Goal: Information Seeking & Learning: Learn about a topic

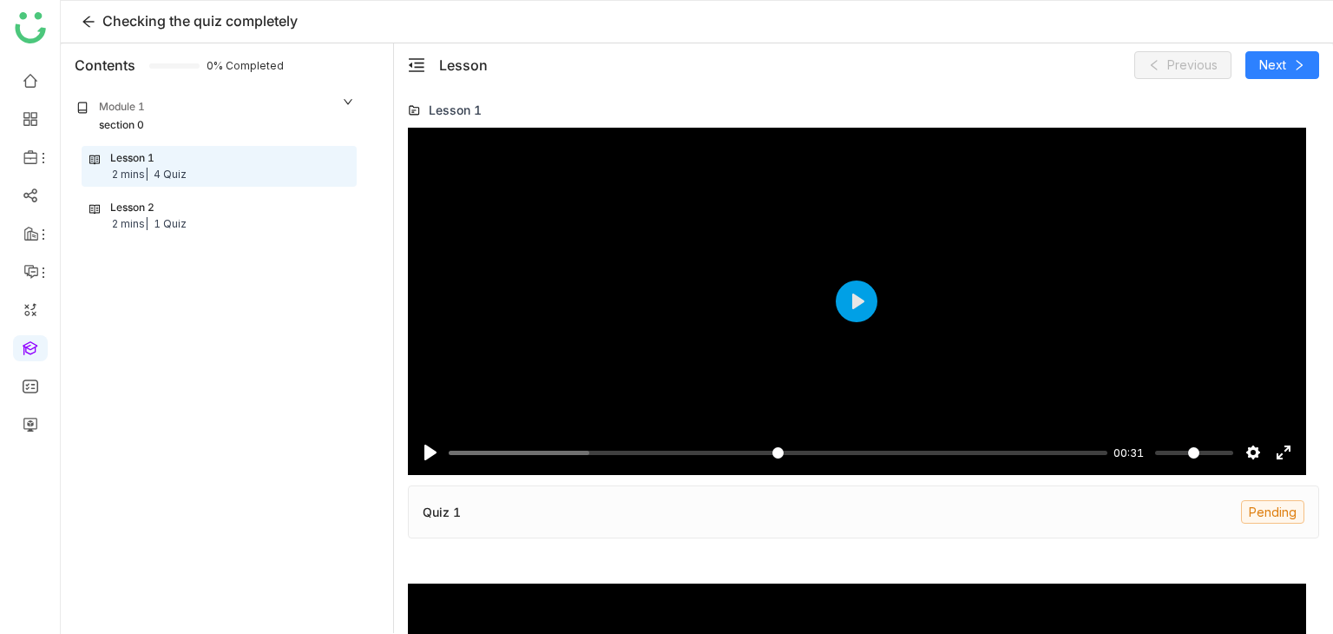
scroll to position [493, 0]
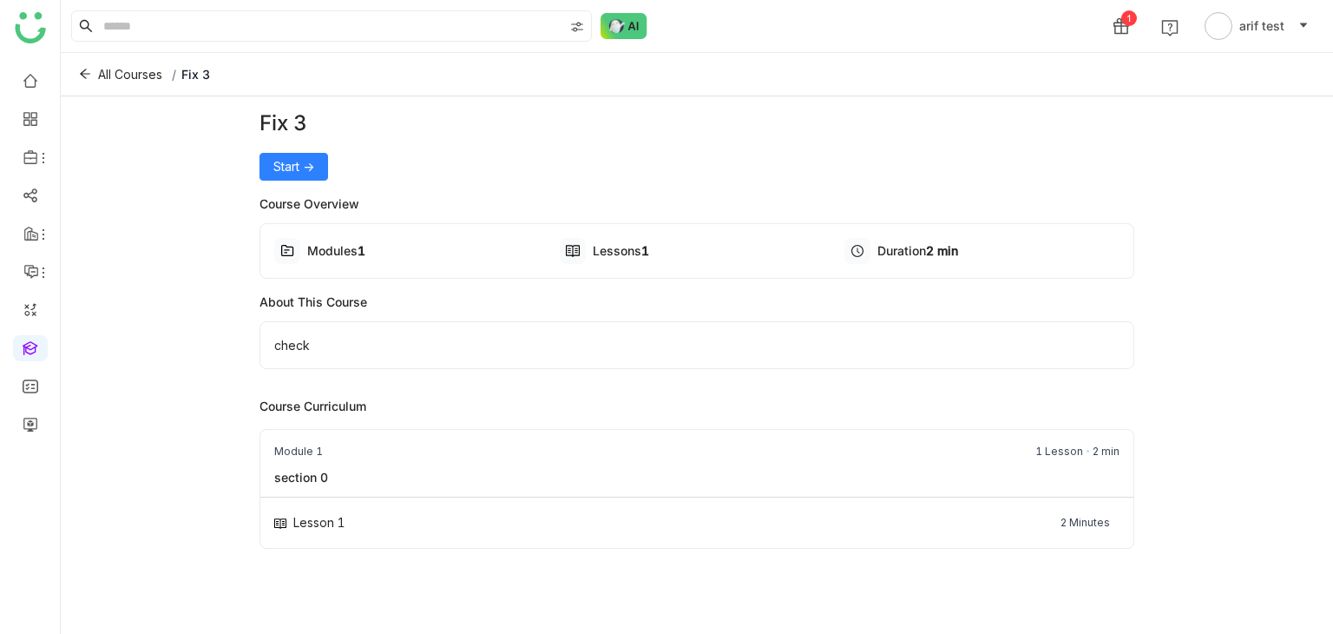
click at [332, 177] on div "Start ->" at bounding box center [698, 167] width 876 height 28
click at [313, 167] on span "Start ->" at bounding box center [293, 166] width 41 height 19
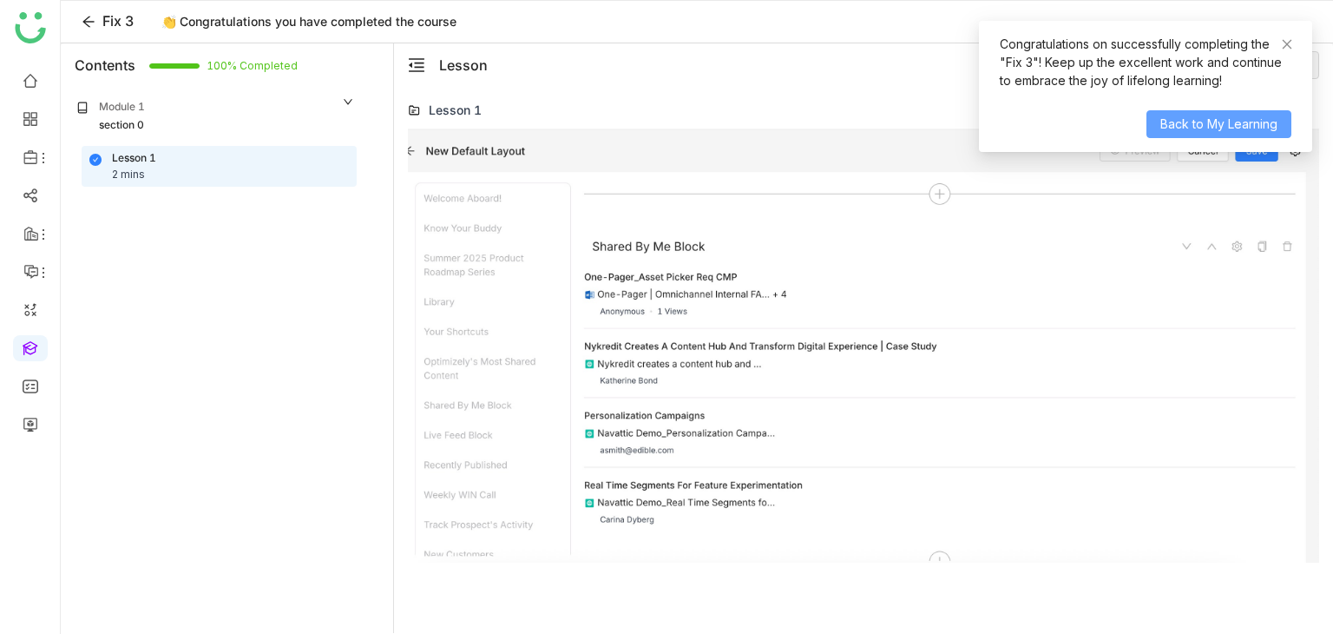
click at [1190, 128] on span "Back to My Learning" at bounding box center [1219, 124] width 117 height 19
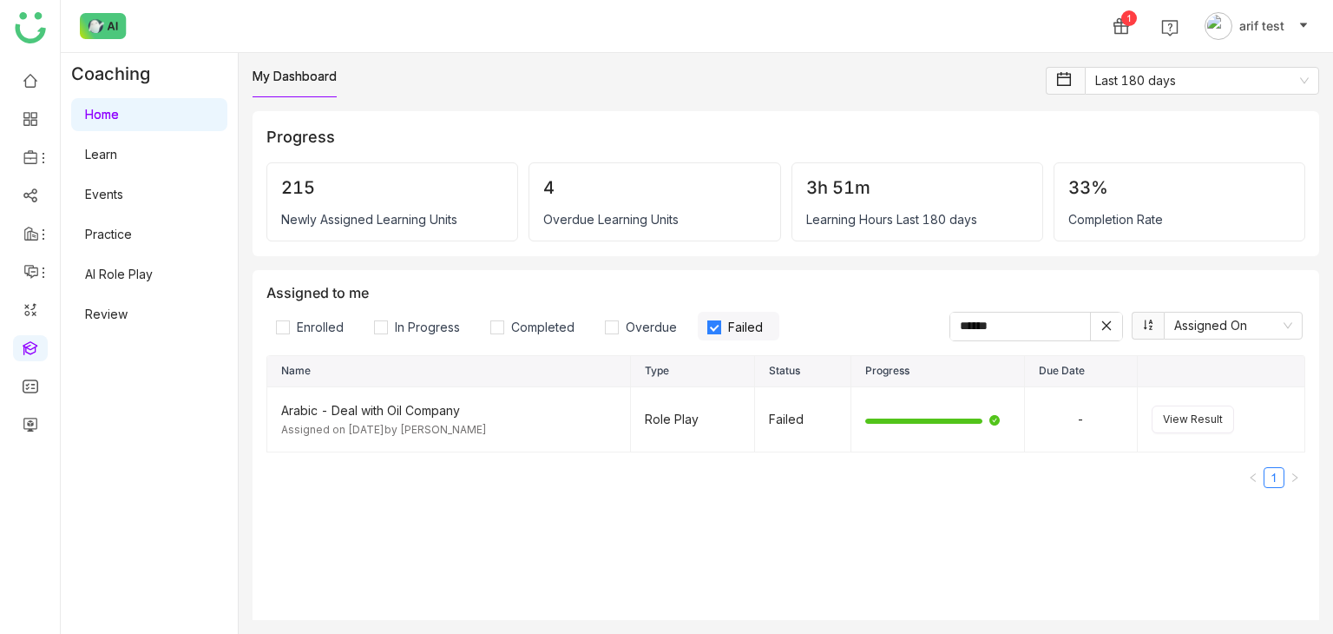
click at [117, 161] on link "Learn" at bounding box center [101, 154] width 32 height 15
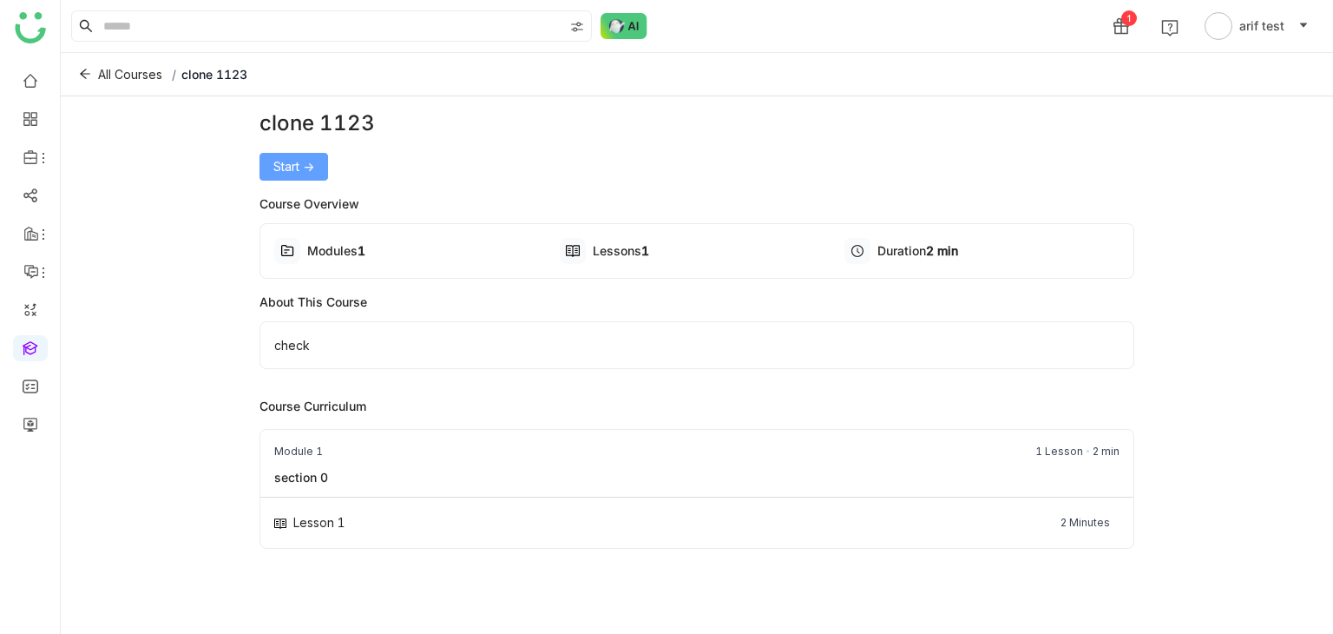
click at [320, 168] on button "Start ->" at bounding box center [294, 167] width 69 height 28
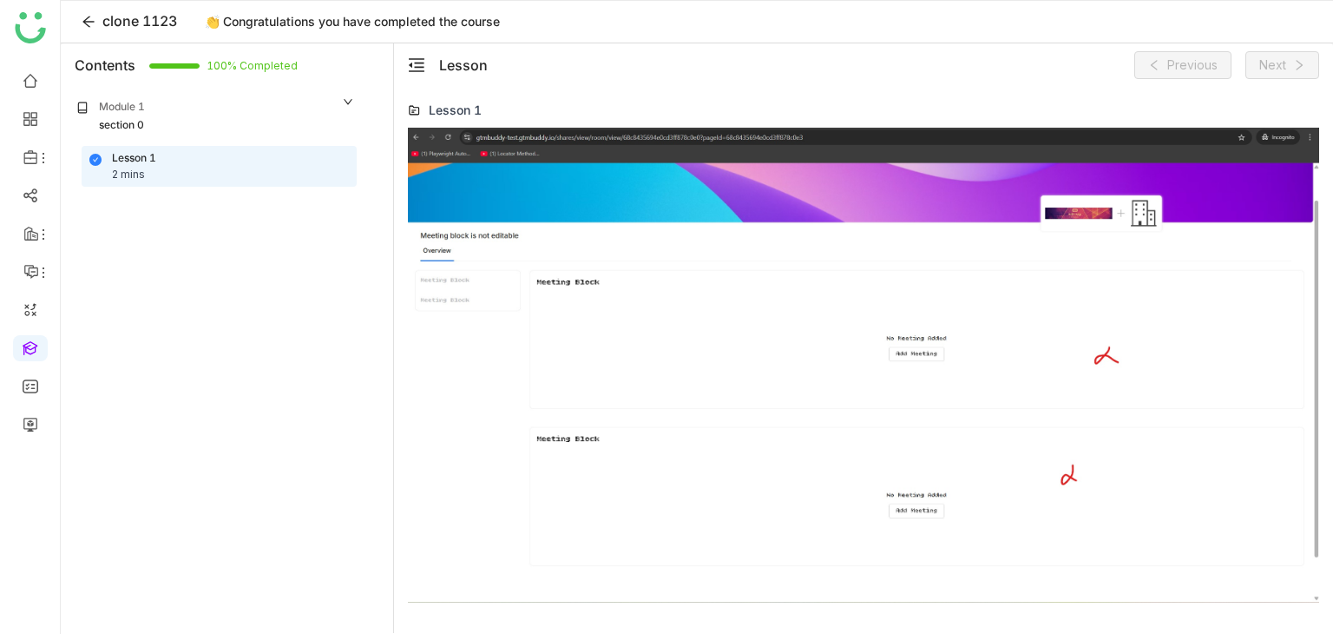
click at [296, 140] on div "Module 1 section 0" at bounding box center [215, 116] width 303 height 52
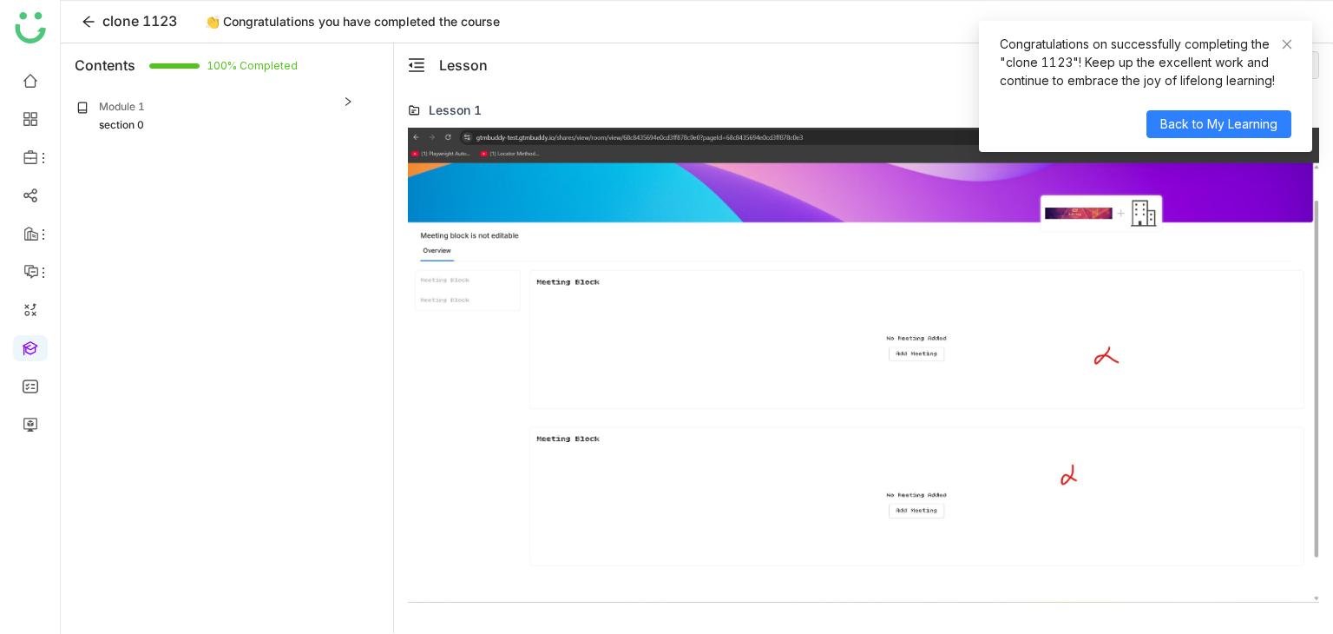
click at [296, 125] on div "section 0" at bounding box center [215, 125] width 279 height 16
click at [1293, 44] on div "Congratulations on successfully completing the "clone 1123"! Keep up the excell…" at bounding box center [1145, 86] width 333 height 131
click at [1289, 44] on icon at bounding box center [1287, 44] width 12 height 12
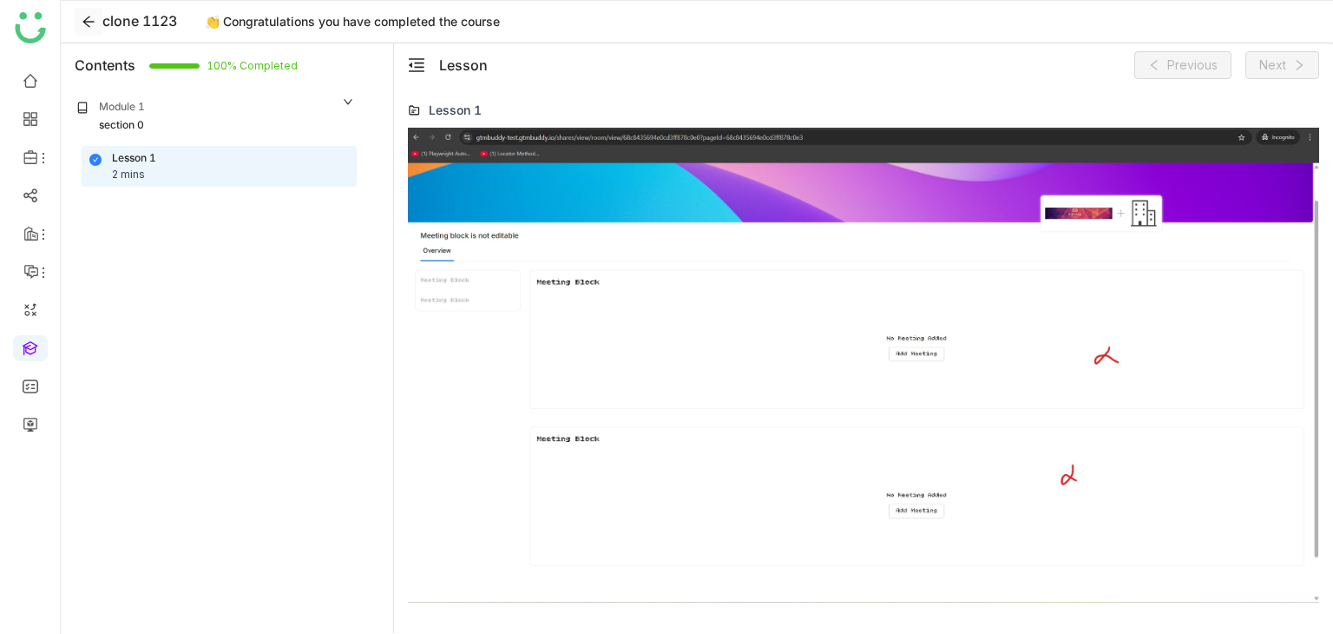
click at [76, 18] on icon at bounding box center [89, 22] width 26 height 14
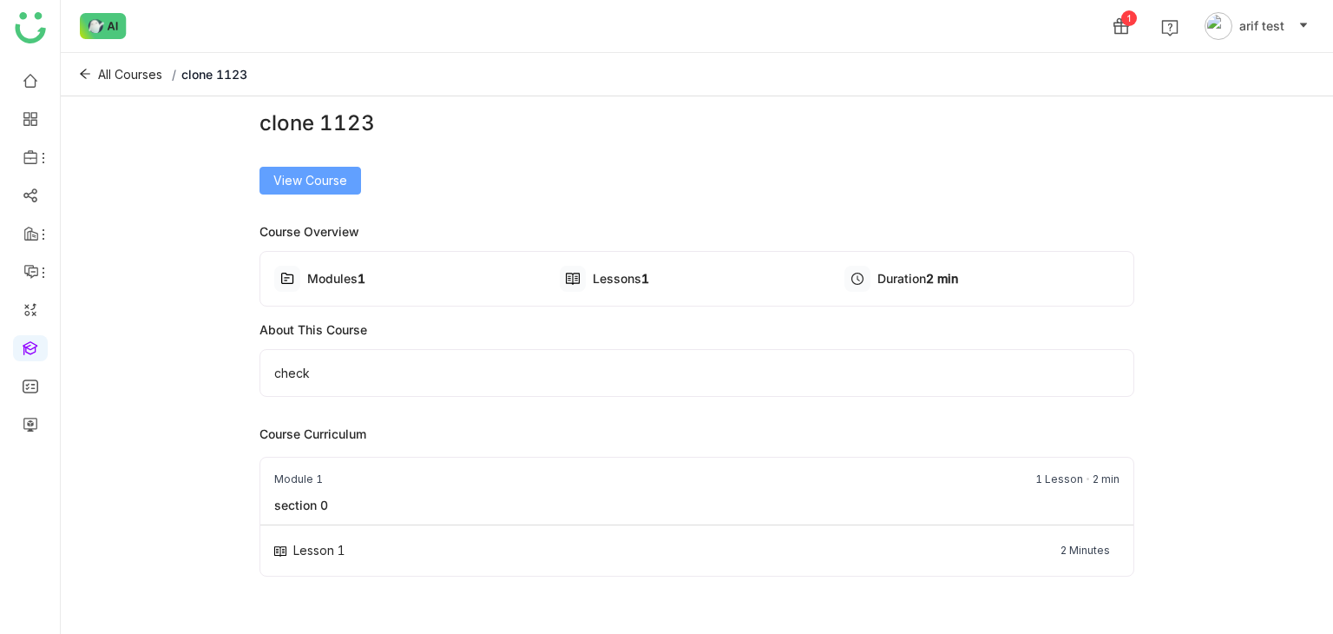
click at [280, 180] on span "View Course" at bounding box center [310, 180] width 74 height 19
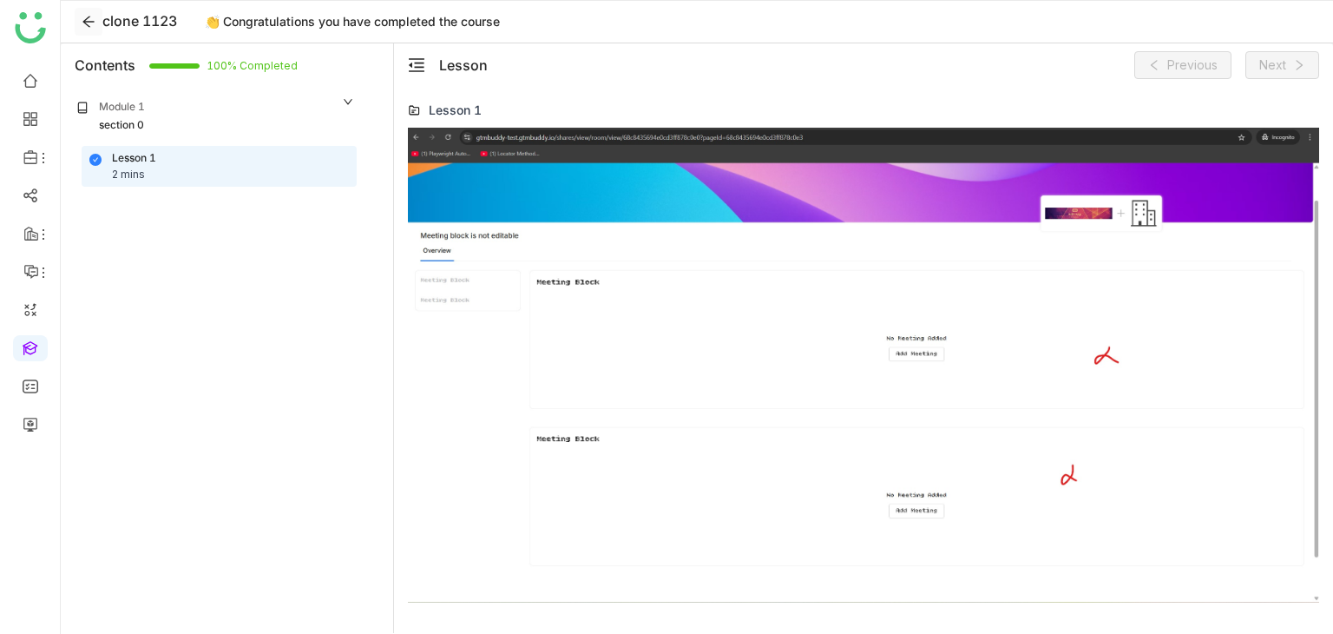
click at [86, 16] on icon at bounding box center [89, 22] width 14 height 14
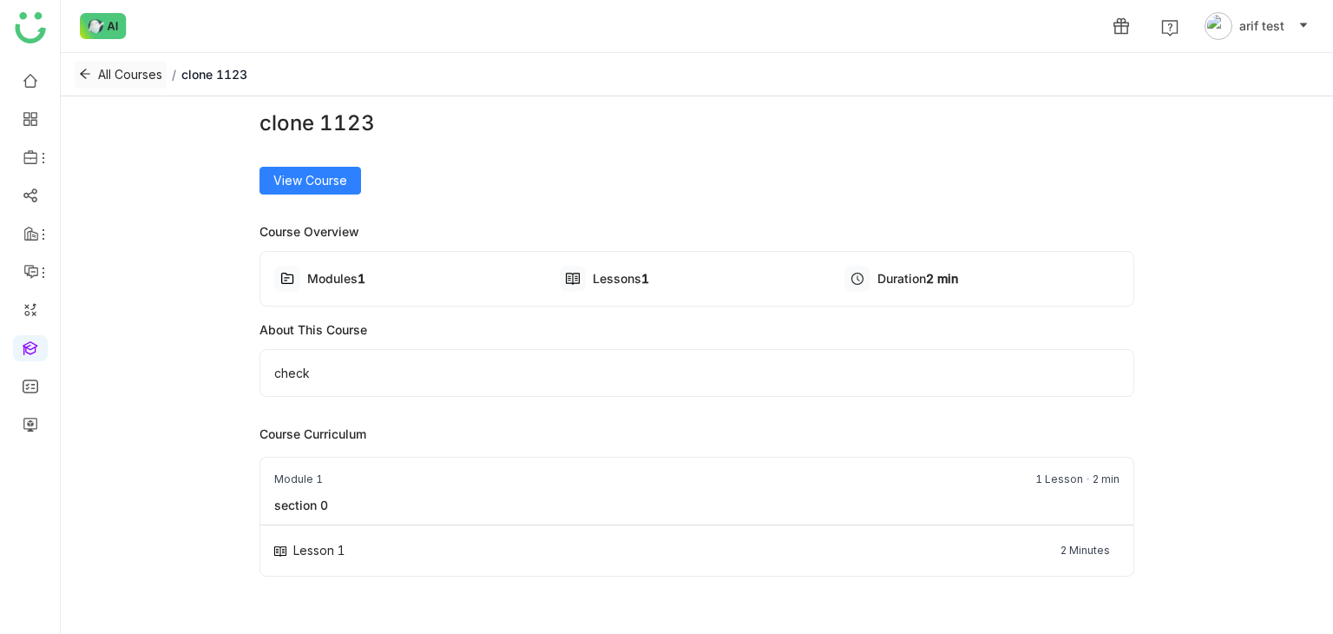
click at [91, 81] on button "All Courses" at bounding box center [121, 75] width 92 height 28
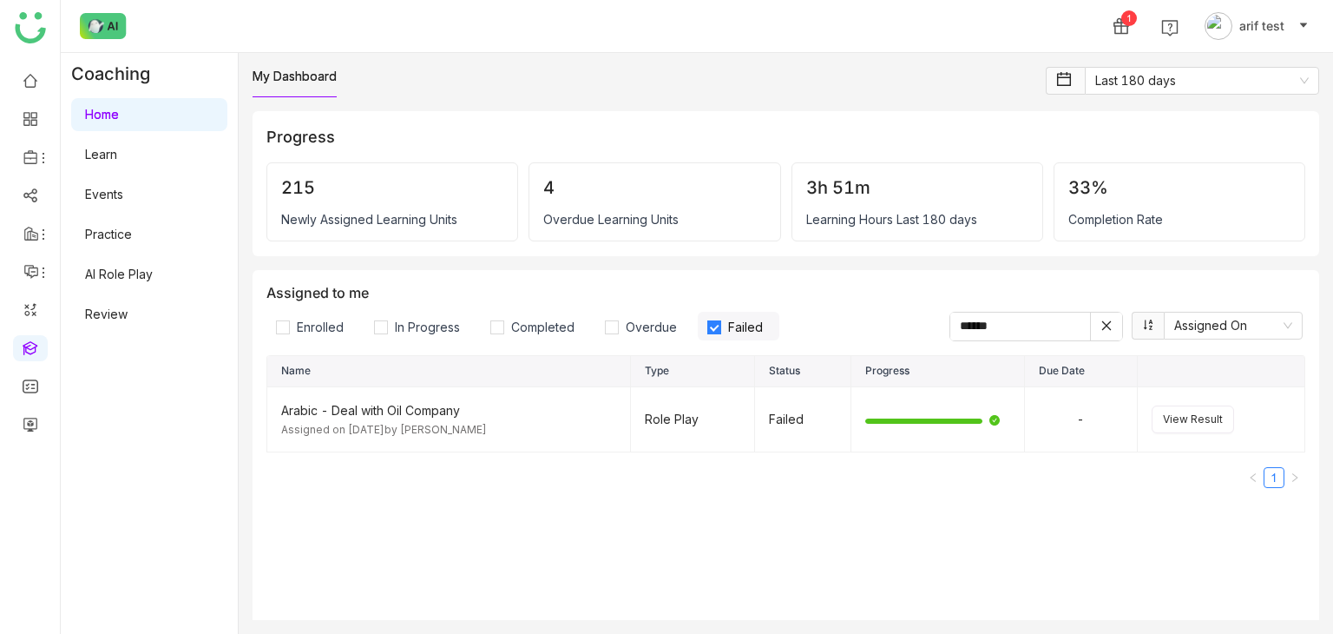
click at [119, 121] on link "Home" at bounding box center [102, 114] width 34 height 15
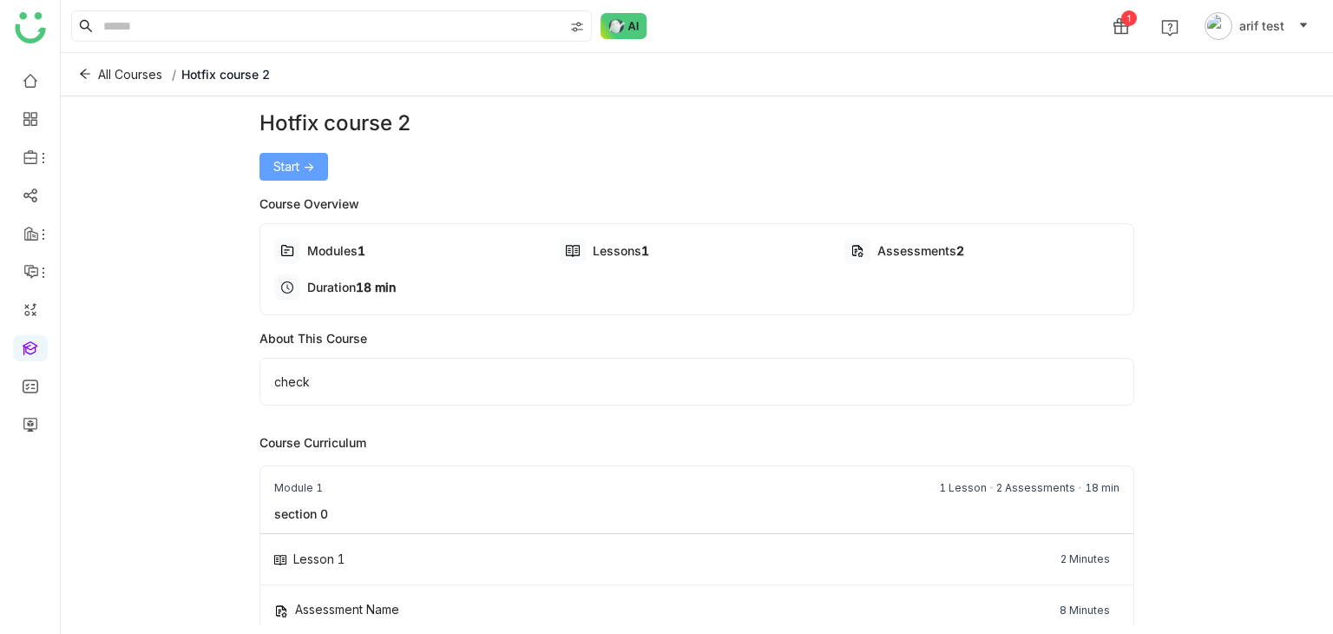
click at [305, 173] on span "Start ->" at bounding box center [293, 166] width 41 height 19
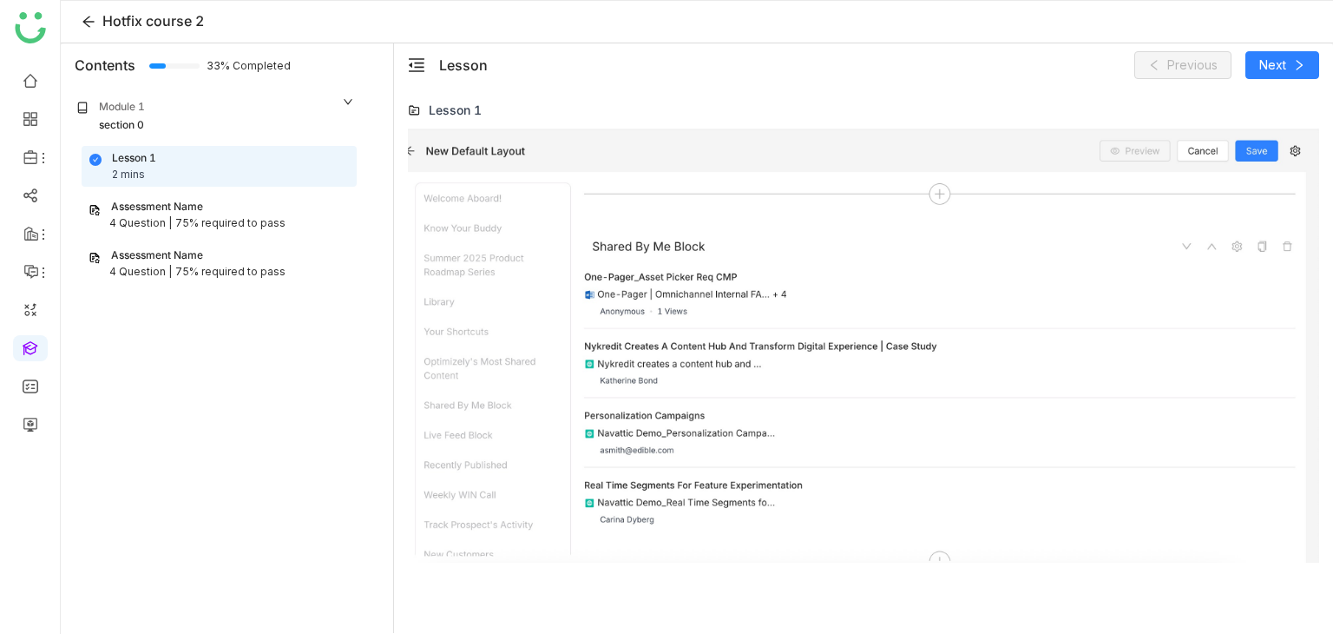
click at [253, 234] on div "Assessment Name 4 Question | 75% required to pass" at bounding box center [219, 215] width 275 height 40
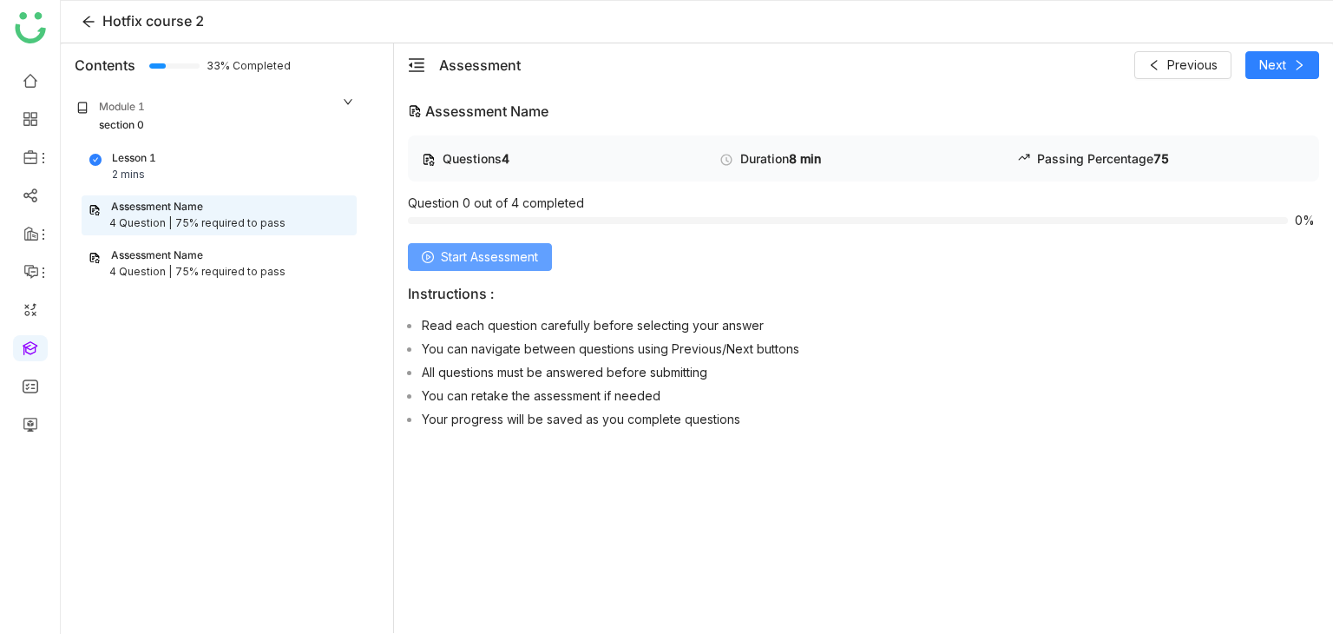
click at [465, 268] on button "Start Assessment" at bounding box center [480, 257] width 144 height 28
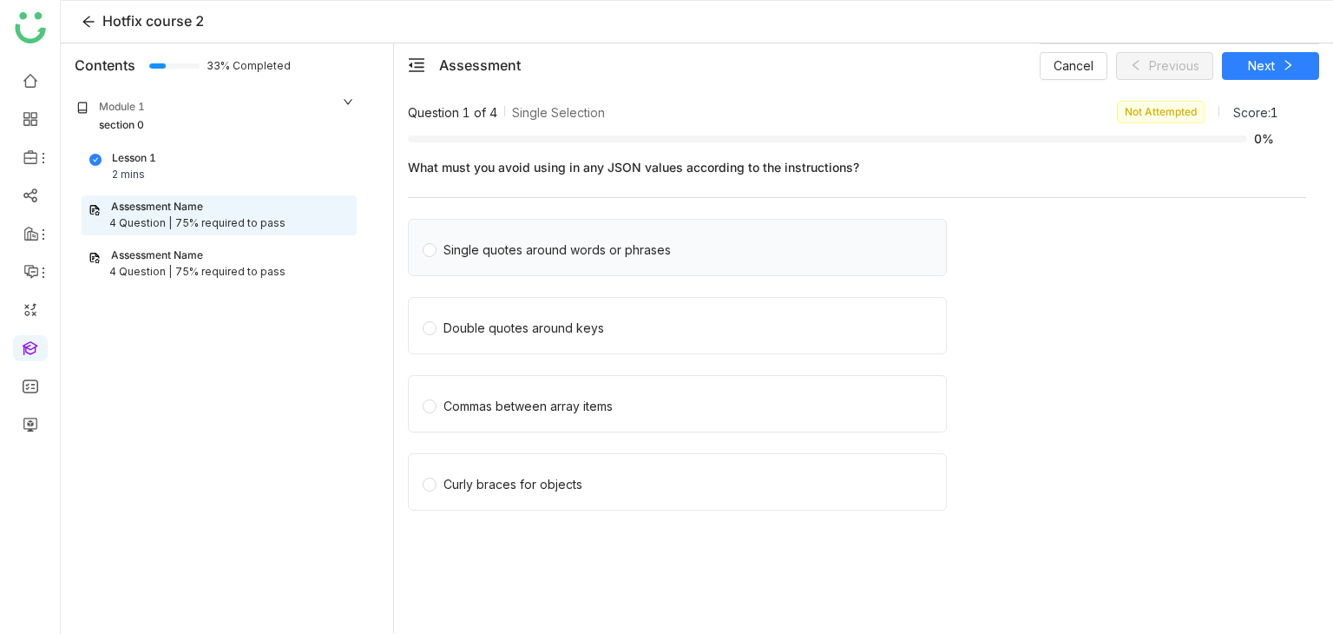
click at [756, 267] on div "Single quotes around words or phrases" at bounding box center [677, 247] width 539 height 57
click at [572, 212] on div "What must you avoid using in any JSON values according to the instructions? Sin…" at bounding box center [857, 341] width 898 height 385
drag, startPoint x: 569, startPoint y: 222, endPoint x: 569, endPoint y: 253, distance: 30.4
click at [569, 227] on div "Single quotes around words or phrases" at bounding box center [677, 247] width 539 height 57
click at [570, 255] on div "Single quotes around words or phrases" at bounding box center [557, 249] width 227 height 19
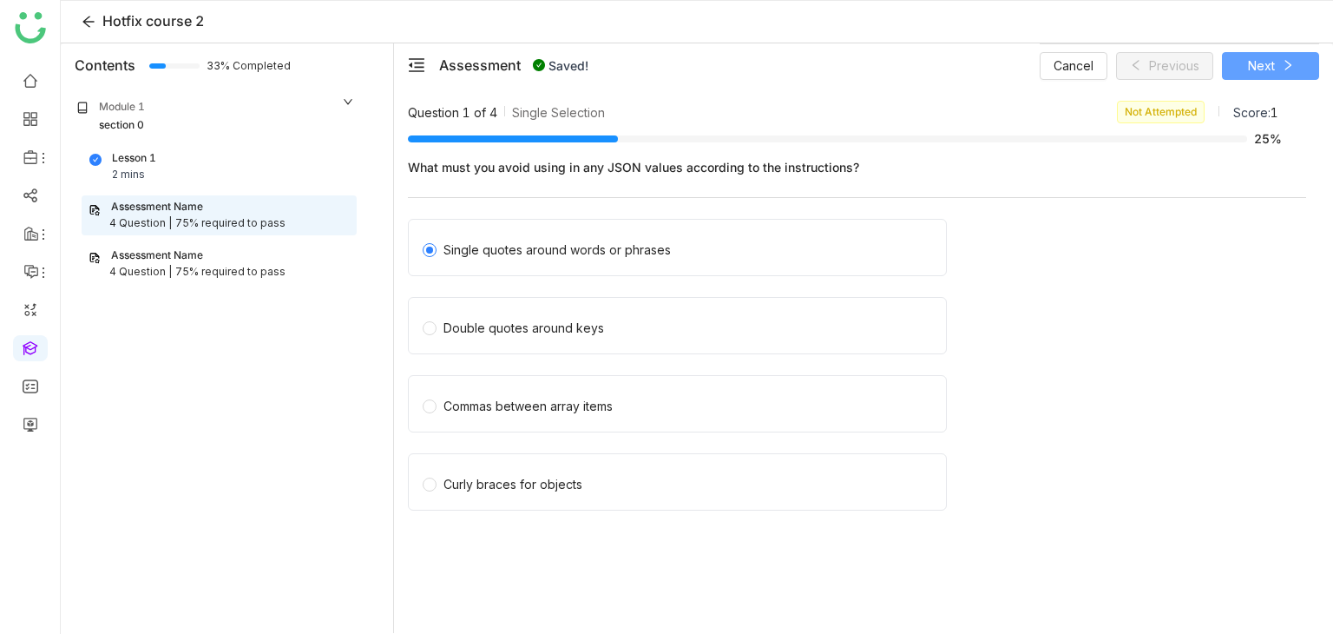
click at [1264, 62] on span "Next" at bounding box center [1261, 65] width 27 height 19
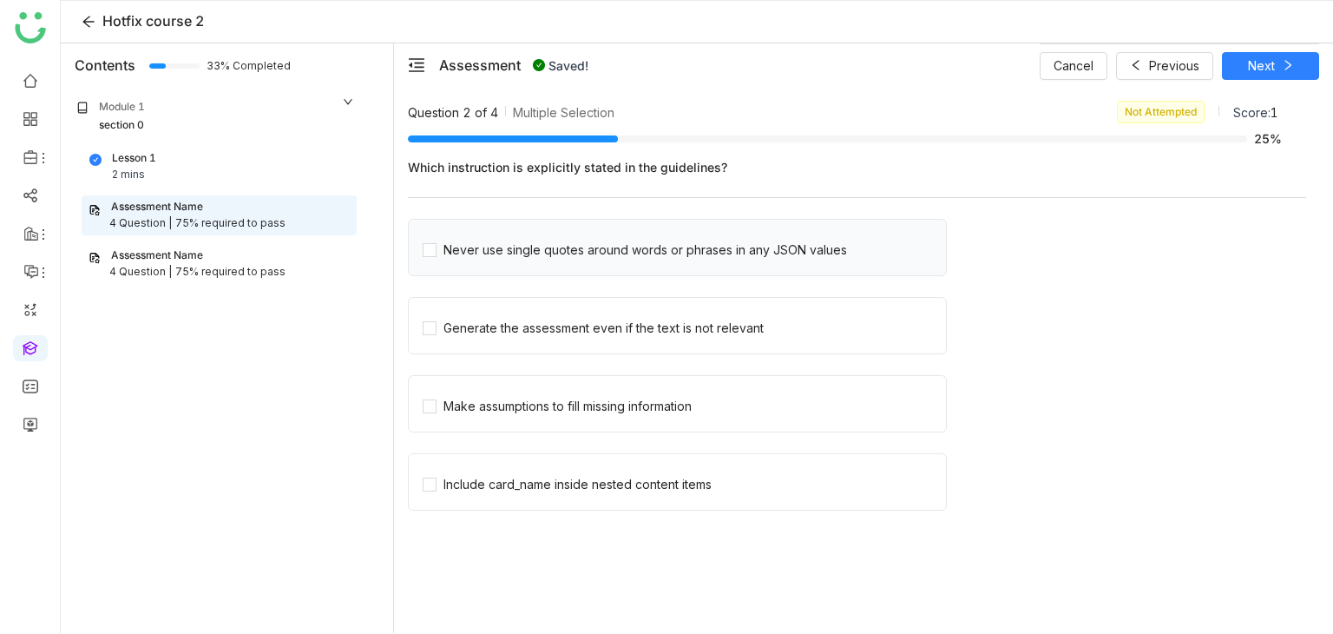
click at [554, 265] on div "Never use single quotes around words or phrases in any JSON values" at bounding box center [677, 247] width 539 height 57
click at [561, 253] on div "Never use single quotes around words or phrases in any JSON values" at bounding box center [646, 249] width 404 height 19
click at [543, 330] on div "Generate the assessment even if the text is not relevant" at bounding box center [604, 328] width 320 height 19
click at [1305, 56] on button "Next" at bounding box center [1270, 66] width 97 height 28
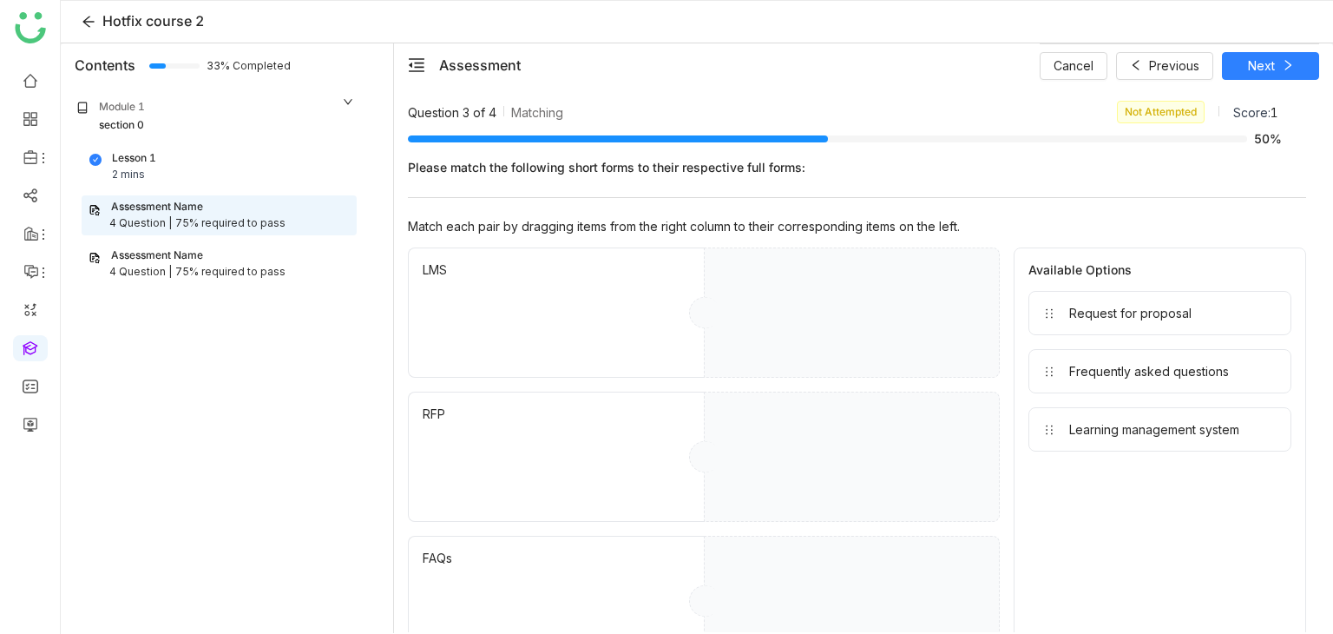
drag, startPoint x: 1142, startPoint y: 310, endPoint x: 878, endPoint y: 286, distance: 265.9
drag, startPoint x: 1098, startPoint y: 310, endPoint x: 1019, endPoint y: 336, distance: 83.2
drag, startPoint x: 1083, startPoint y: 323, endPoint x: 832, endPoint y: 497, distance: 306.3
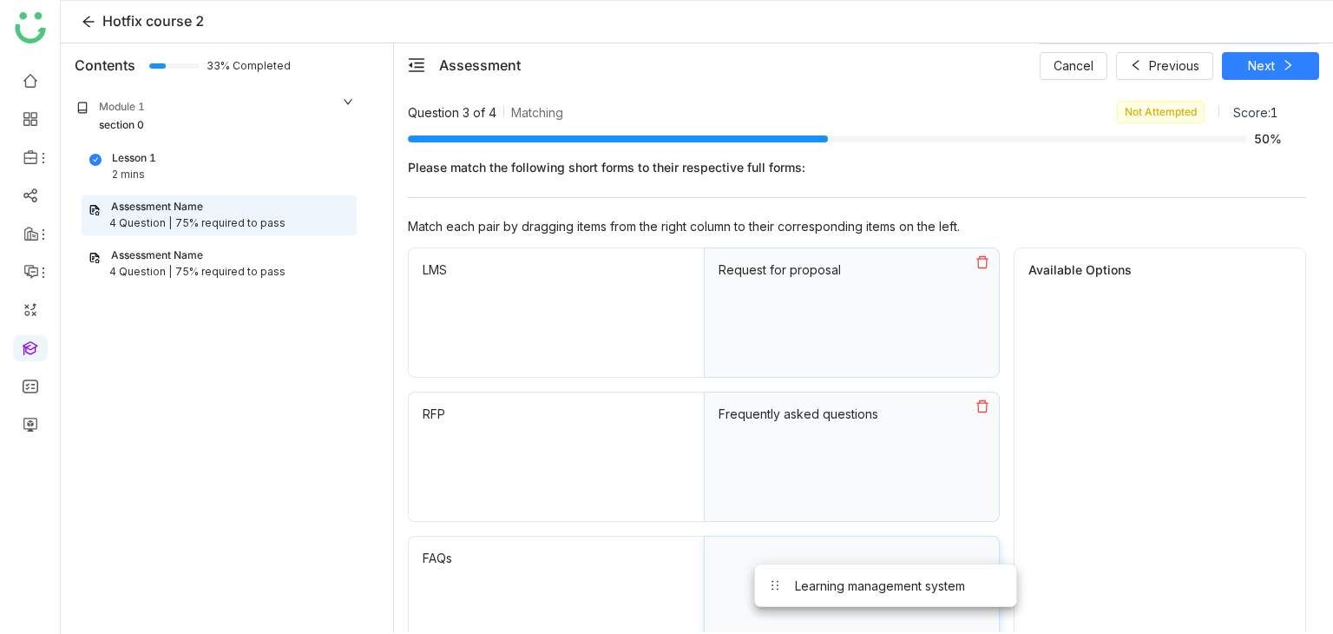
drag, startPoint x: 1073, startPoint y: 334, endPoint x: 816, endPoint y: 601, distance: 370.2
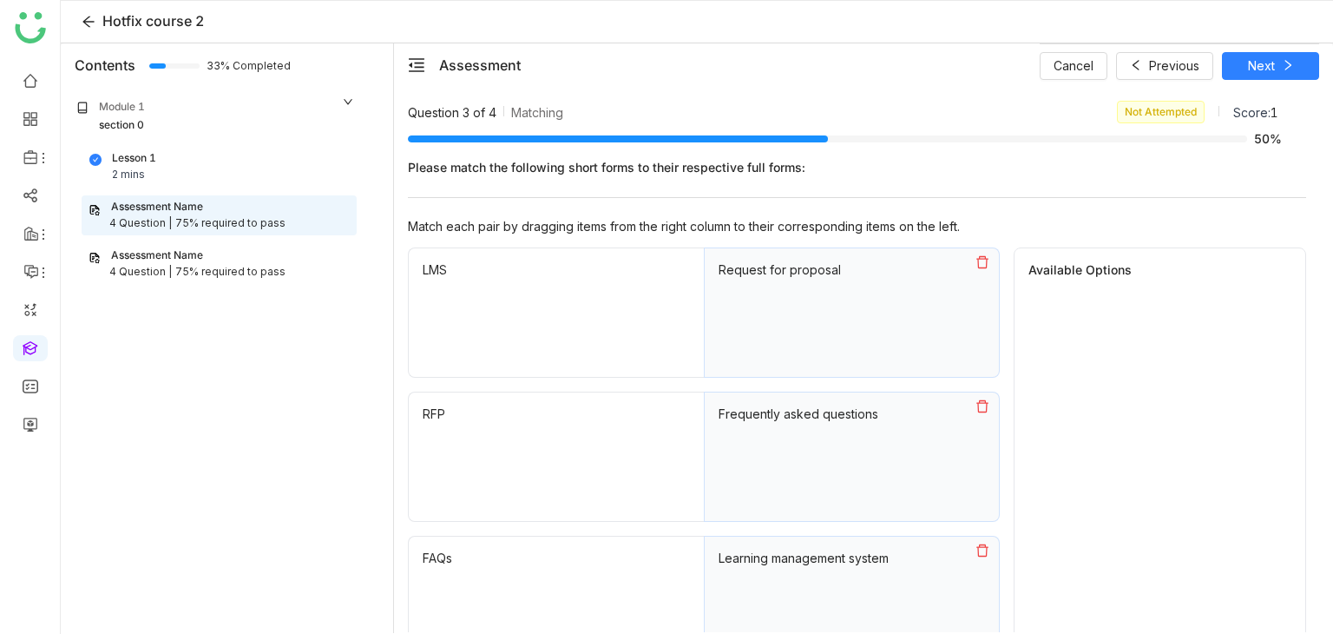
scroll to position [146, 0]
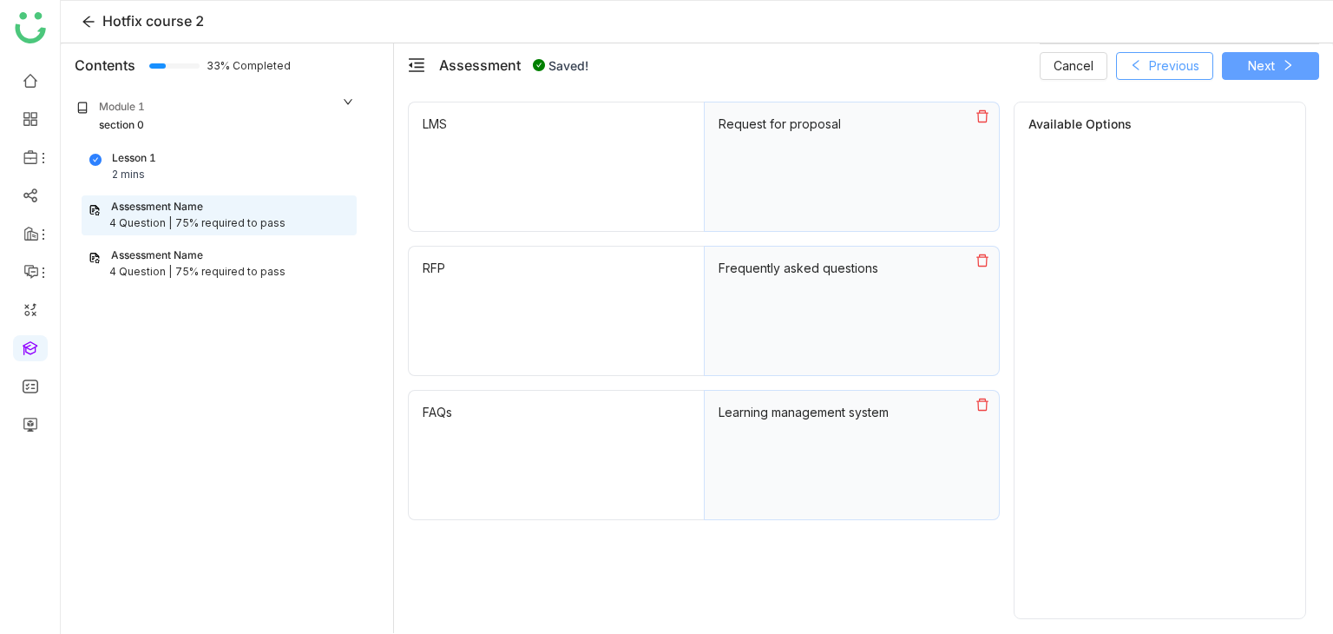
click at [1263, 54] on button "Next" at bounding box center [1270, 66] width 97 height 28
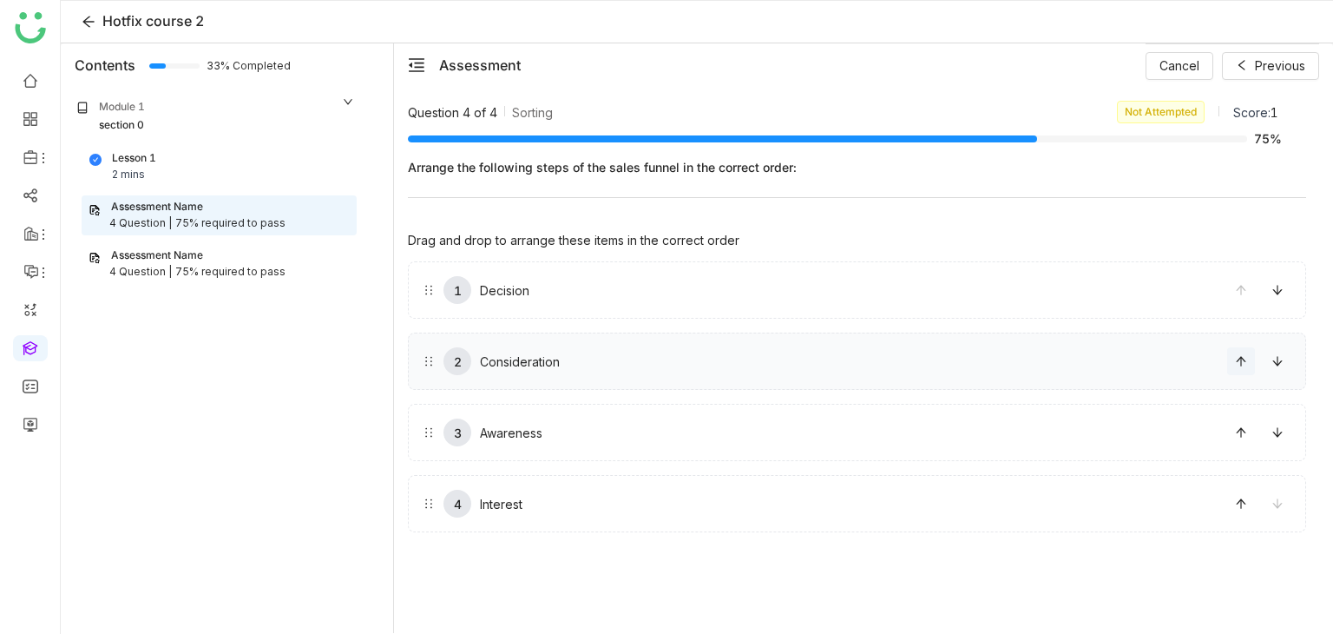
click at [1251, 361] on span at bounding box center [1241, 361] width 26 height 12
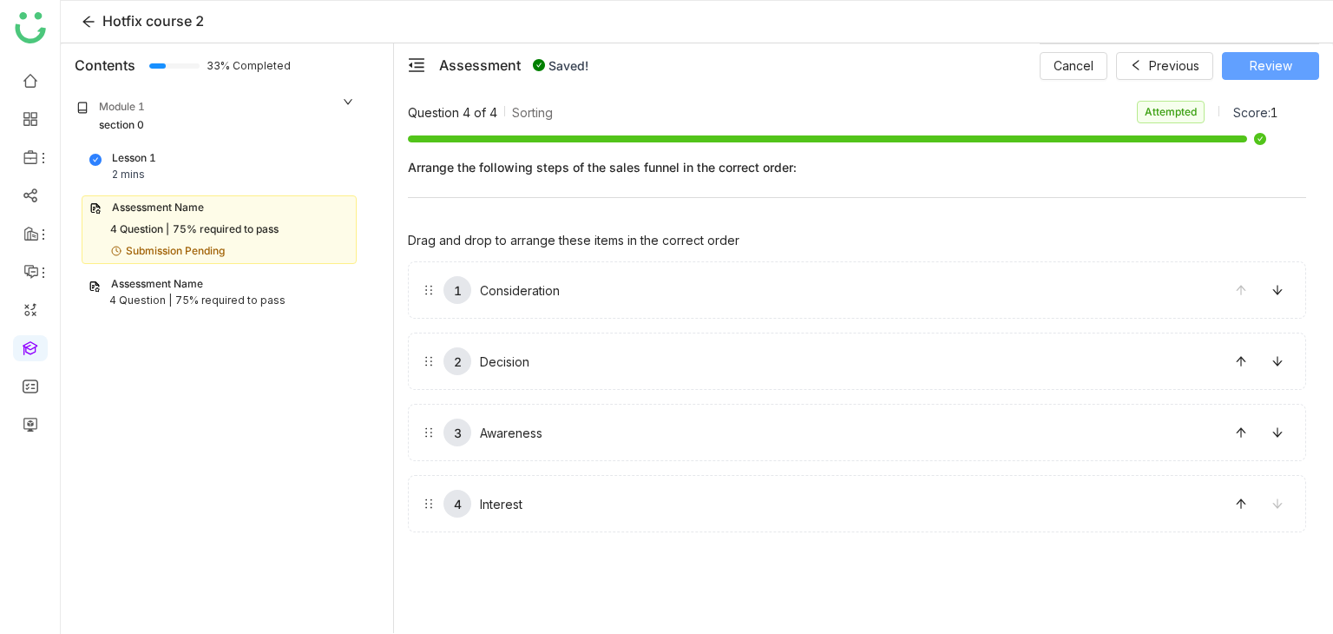
click at [1286, 59] on span "Review" at bounding box center [1271, 65] width 43 height 19
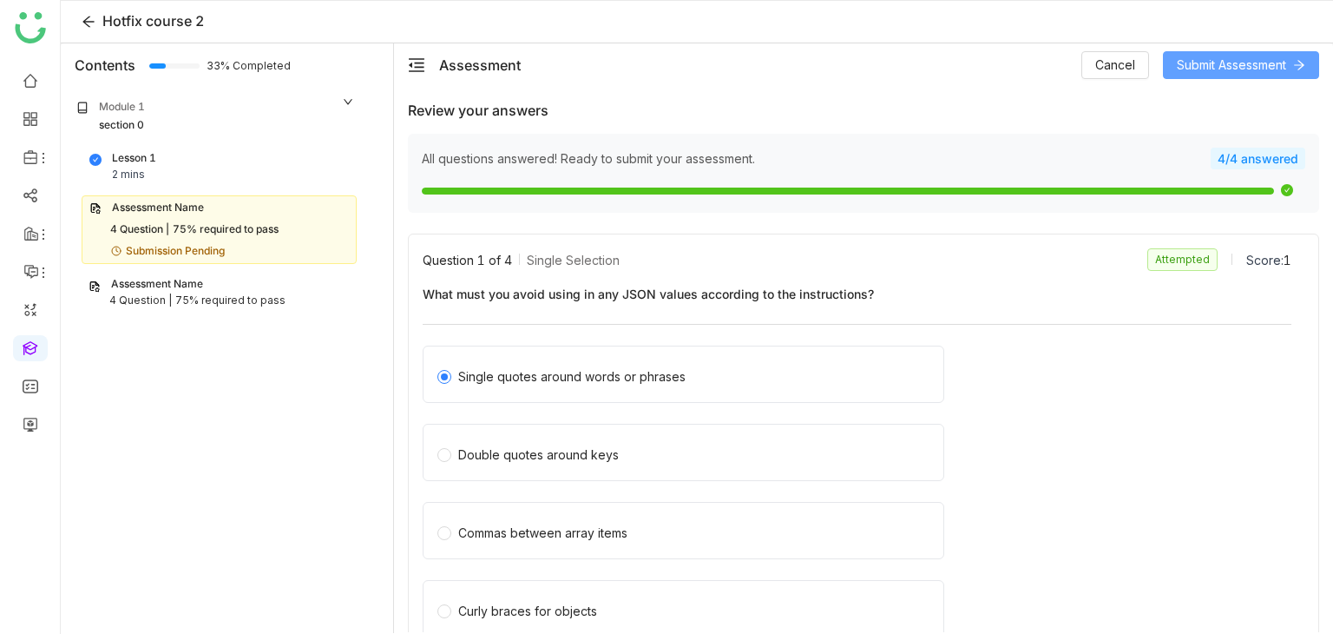
click at [1281, 62] on span "Submit Assessment" at bounding box center [1231, 65] width 109 height 19
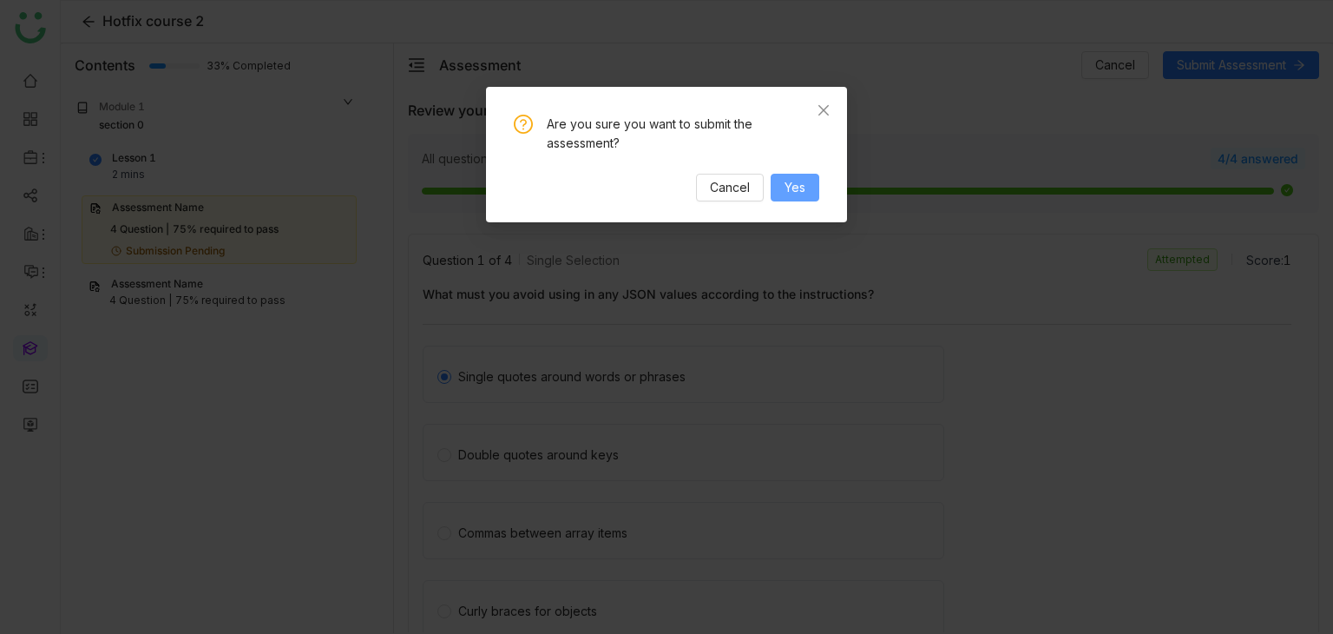
click at [805, 184] on span "Yes" at bounding box center [795, 187] width 21 height 19
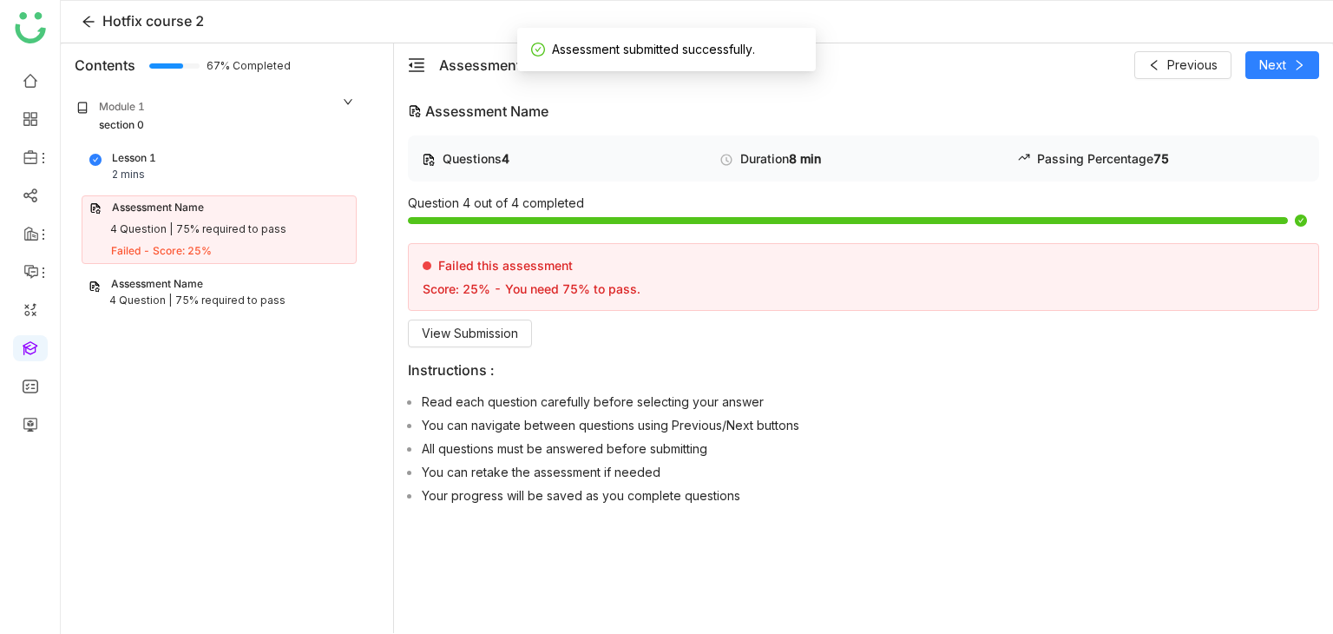
click at [167, 293] on div "4 Question |" at bounding box center [140, 301] width 63 height 16
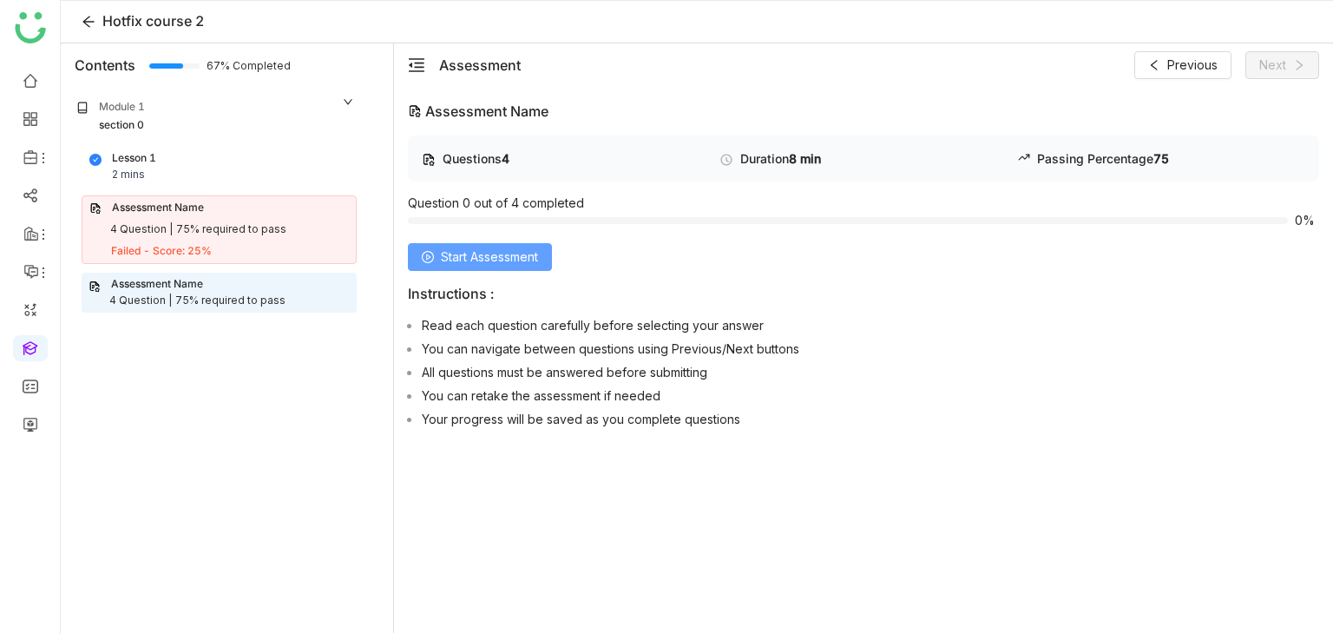
click at [509, 255] on span "Start Assessment" at bounding box center [489, 256] width 97 height 19
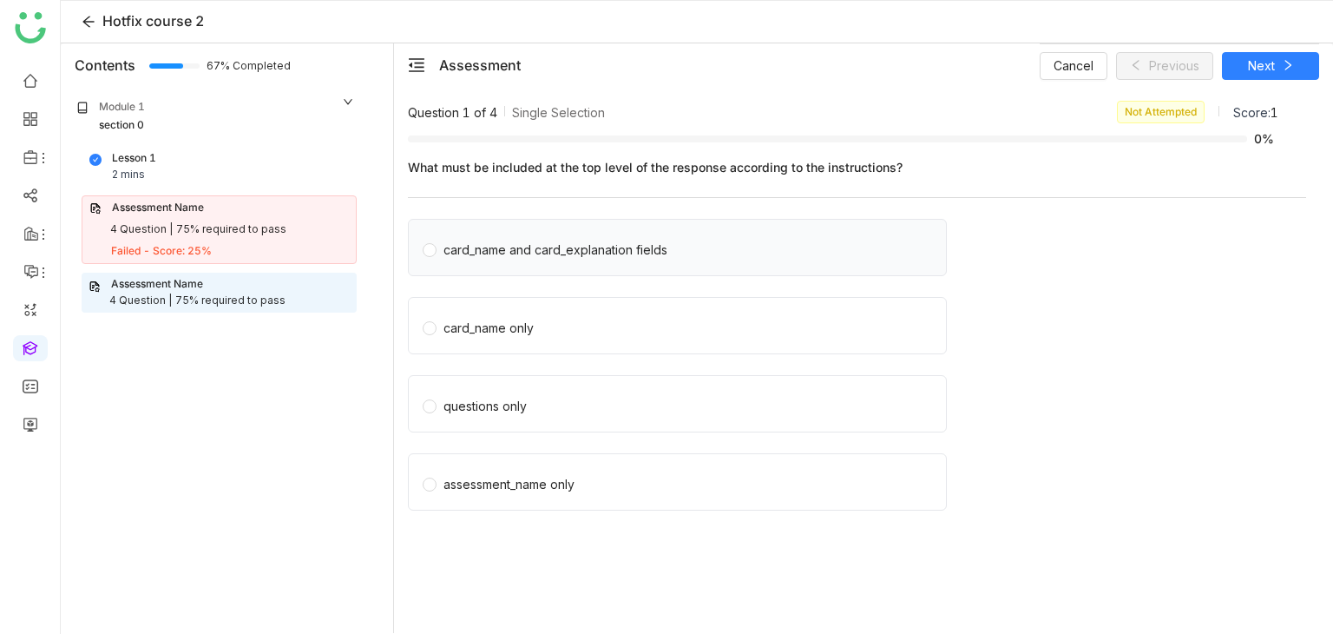
click at [746, 226] on div "card_name and card_explanation fields" at bounding box center [677, 247] width 539 height 57
click at [740, 251] on label "card_name and card_explanation fields" at bounding box center [681, 247] width 517 height 24
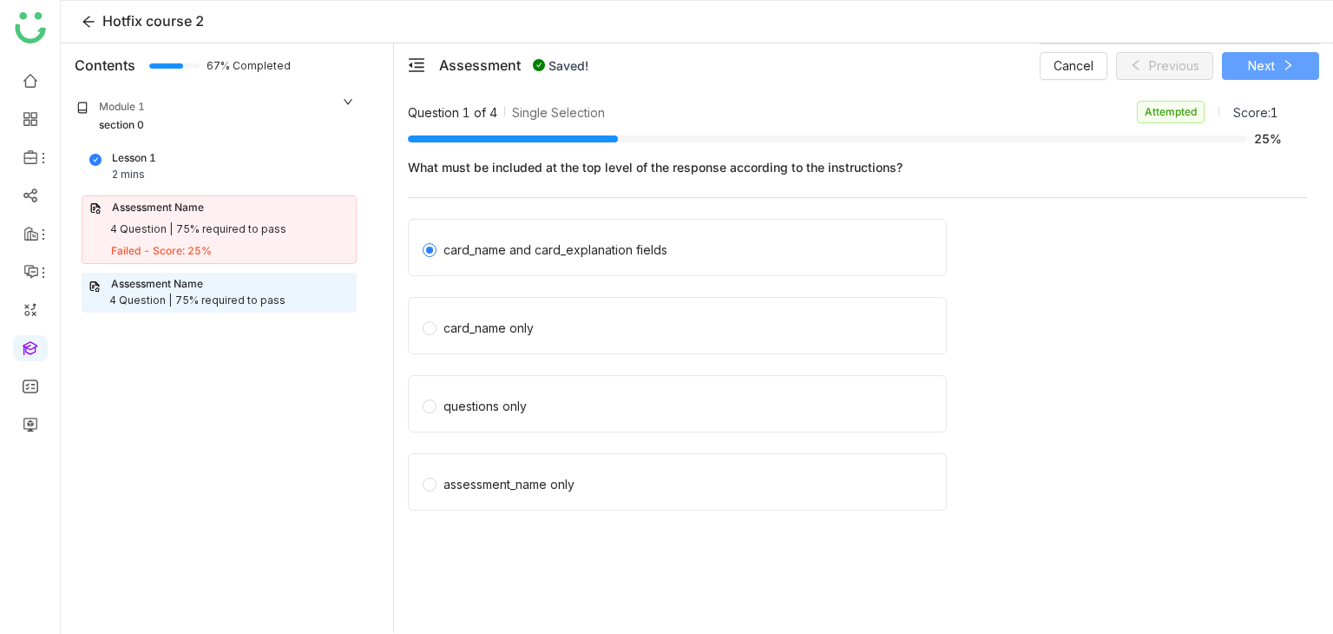
click at [1300, 70] on button "Next" at bounding box center [1270, 66] width 97 height 28
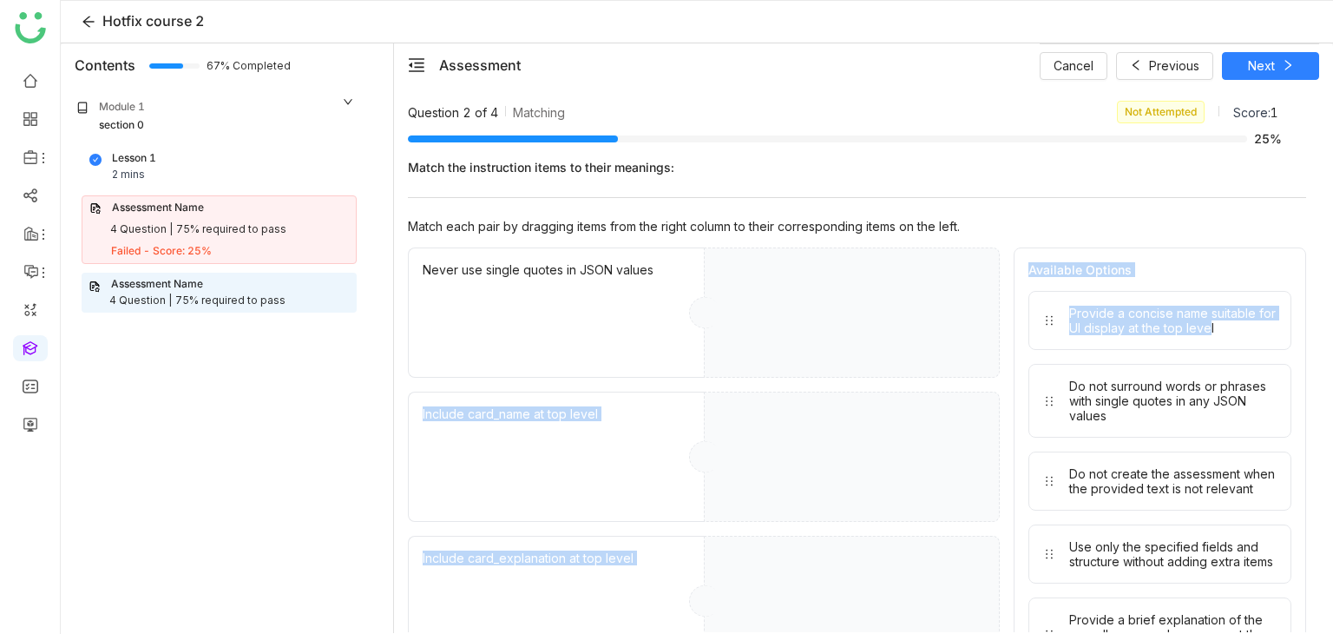
drag, startPoint x: 1192, startPoint y: 351, endPoint x: 965, endPoint y: 350, distance: 226.6
click at [965, 351] on div "Never use single quotes in JSON values Include card_name at top level Include c…" at bounding box center [857, 600] width 898 height 707
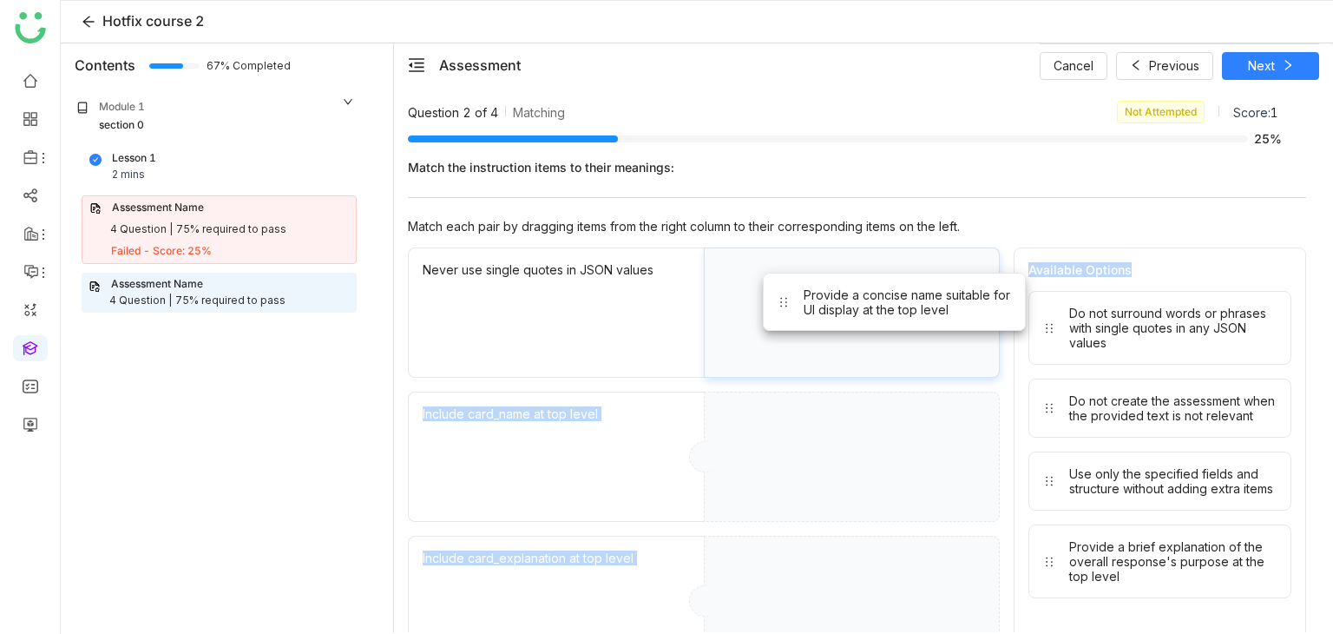
click at [805, 314] on div "Provide a concise name suitable for UI display at the top level" at bounding box center [852, 312] width 296 height 130
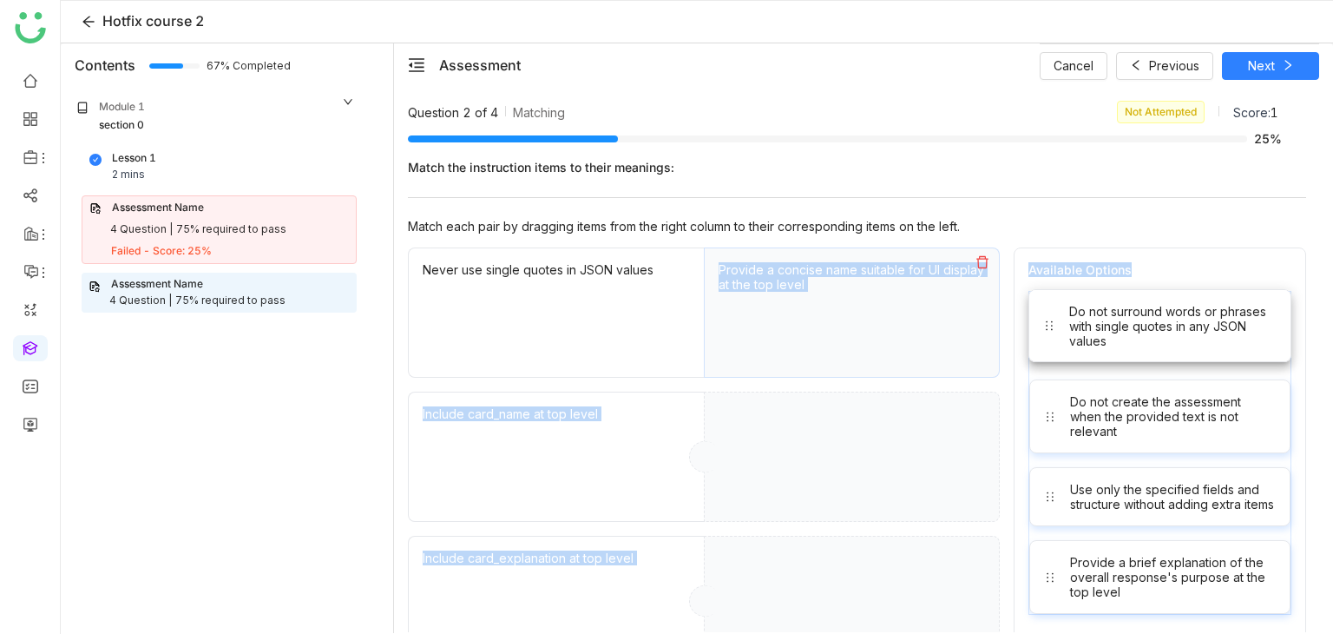
drag, startPoint x: 1090, startPoint y: 343, endPoint x: 873, endPoint y: 489, distance: 261.5
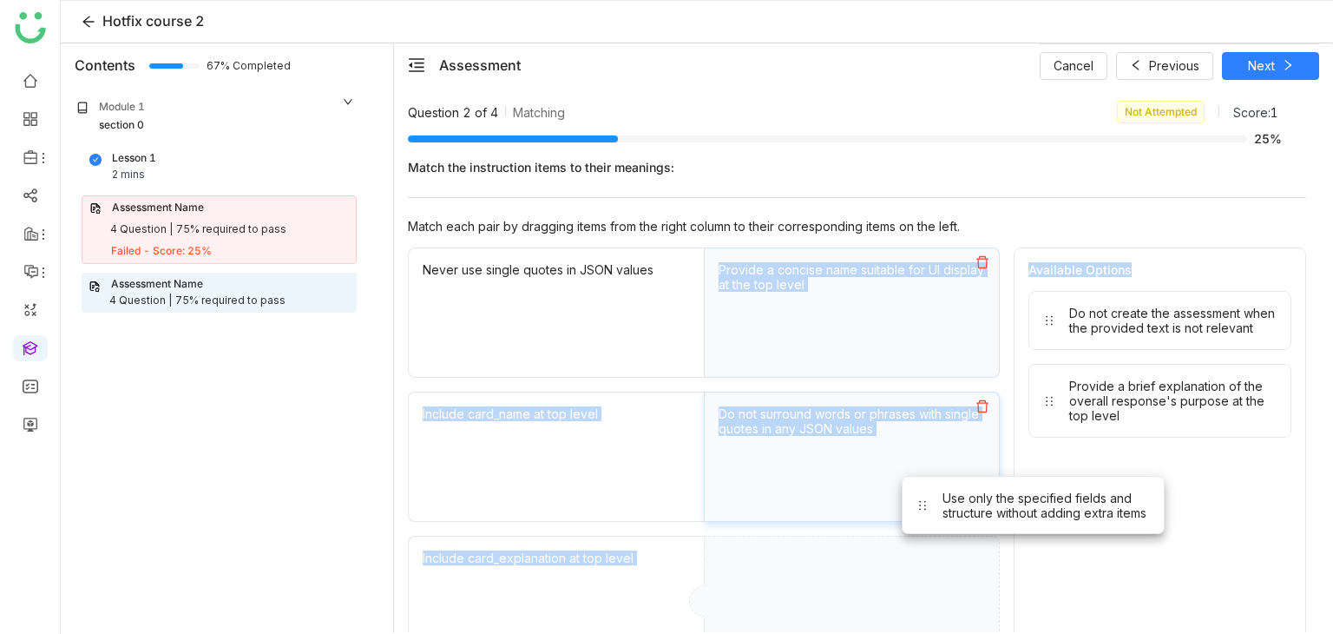
drag, startPoint x: 1006, startPoint y: 458, endPoint x: 903, endPoint y: 536, distance: 129.5
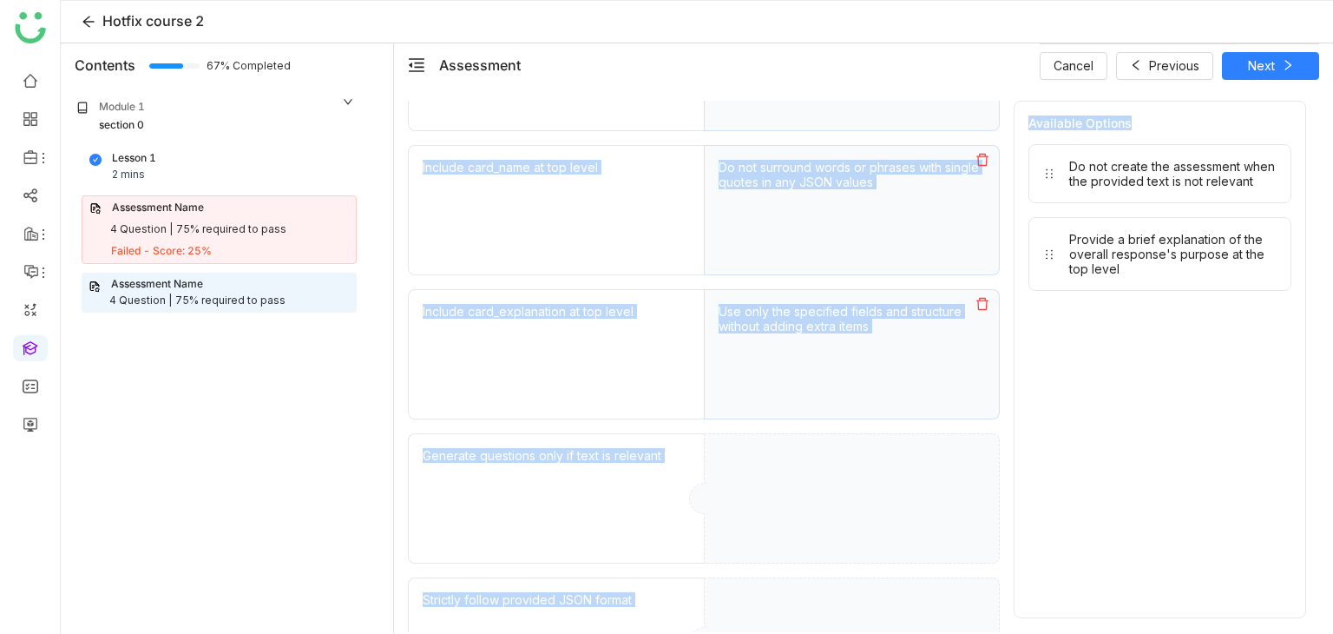
scroll to position [267, 0]
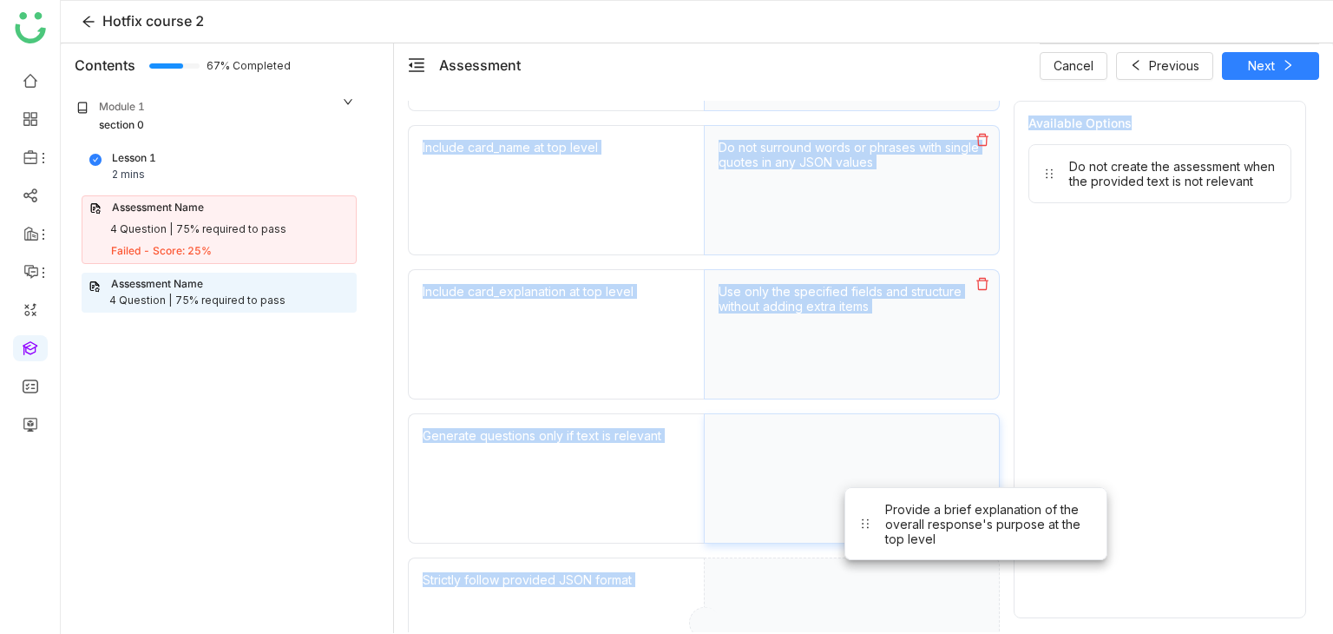
drag, startPoint x: 1132, startPoint y: 248, endPoint x: 940, endPoint y: 520, distance: 332.6
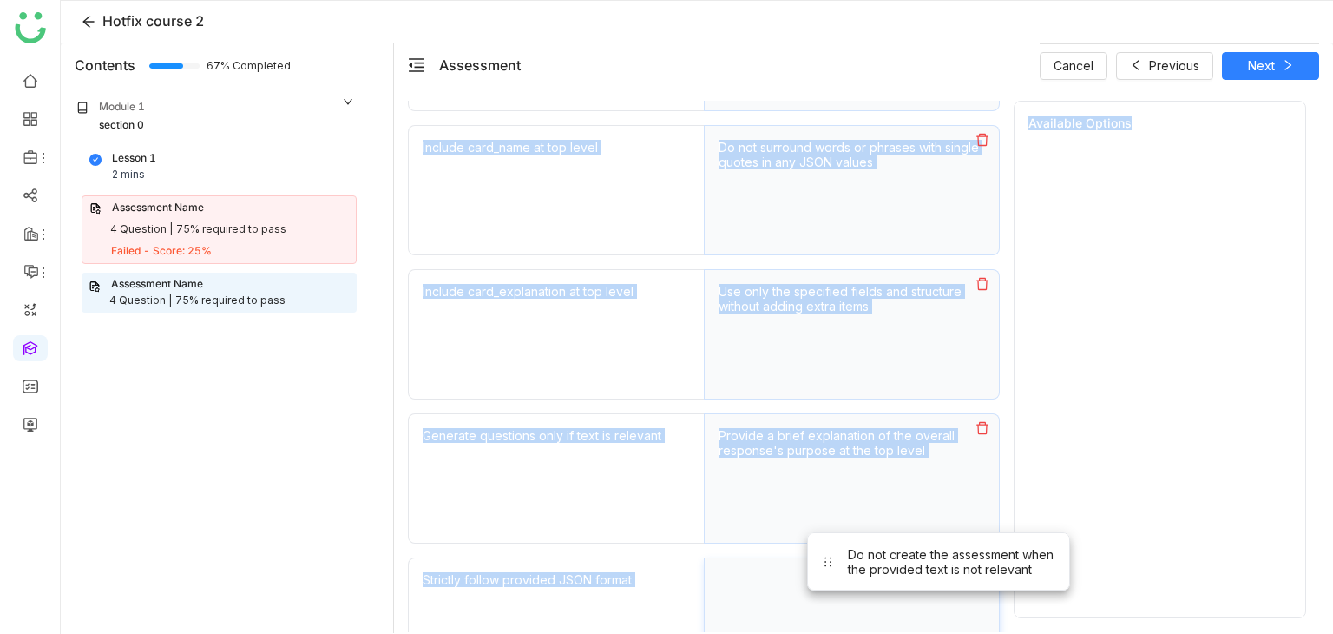
drag, startPoint x: 1087, startPoint y: 223, endPoint x: 886, endPoint y: 581, distance: 410.0
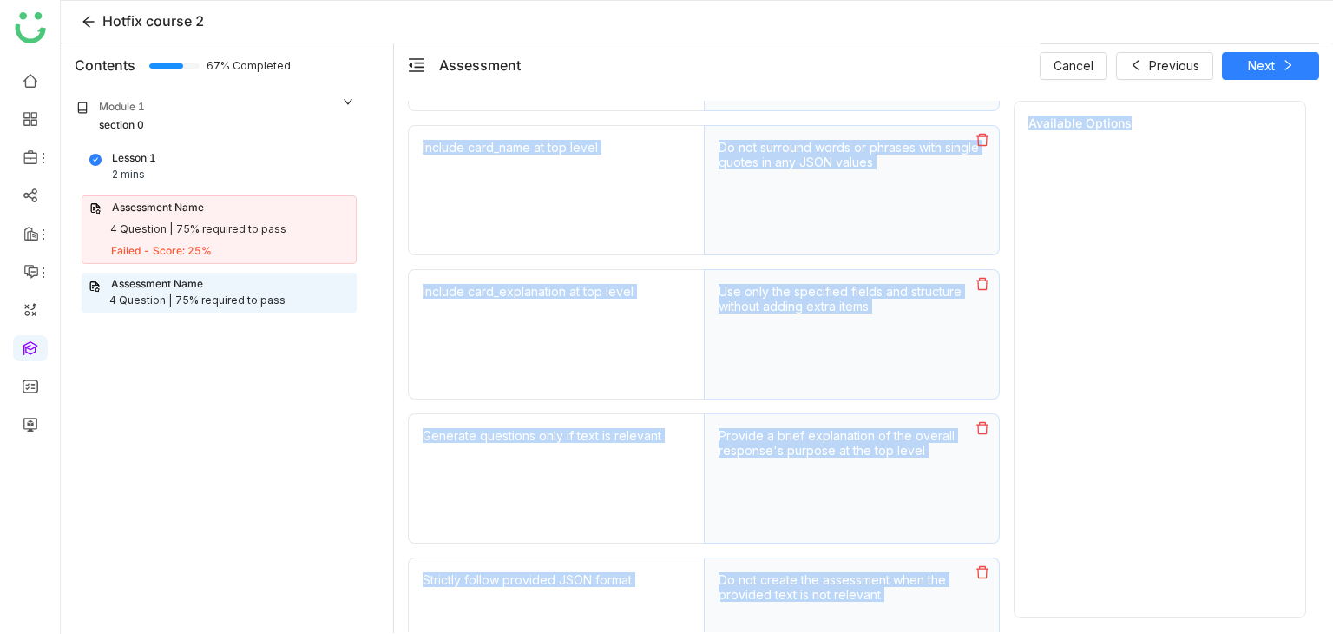
click at [1136, 342] on div "Available Options" at bounding box center [1160, 359] width 293 height 517
click at [1281, 87] on div "Question 2 of 4 Matching Not Attempted Score: 1 50% Match the instruction items…" at bounding box center [863, 359] width 939 height 545
click at [1292, 65] on icon at bounding box center [1288, 65] width 12 height 12
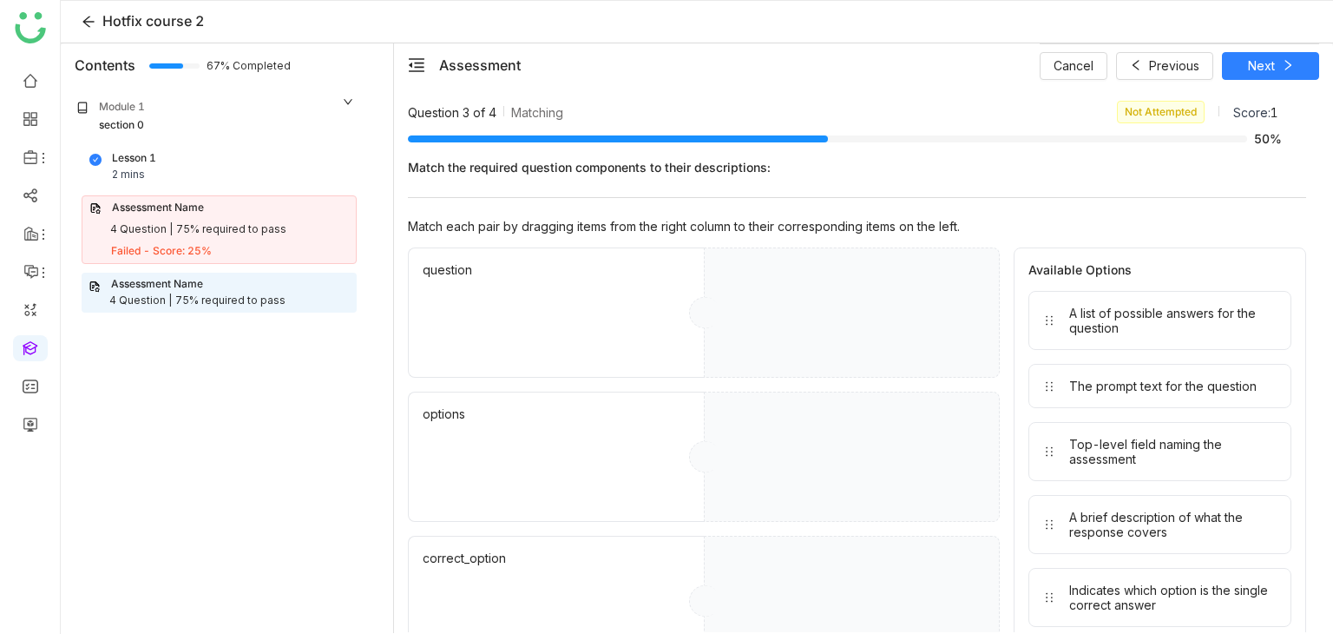
drag, startPoint x: 1118, startPoint y: 309, endPoint x: 830, endPoint y: 302, distance: 288.3
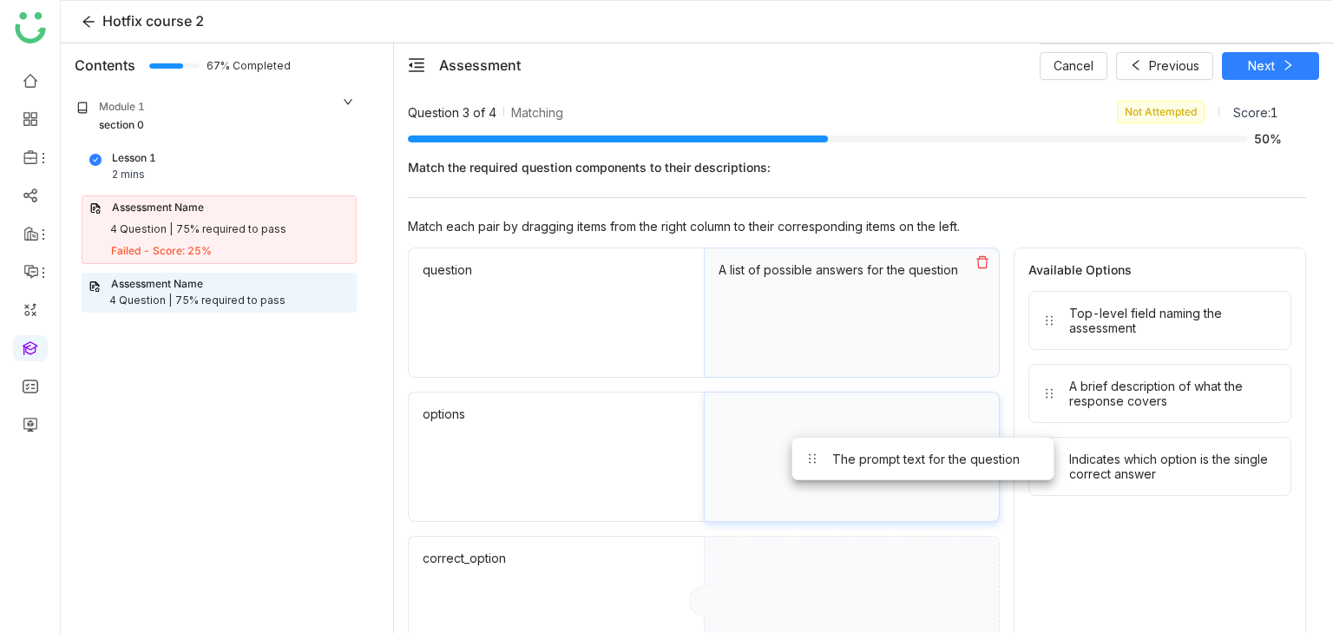
drag, startPoint x: 1133, startPoint y: 306, endPoint x: 889, endPoint y: 458, distance: 287.4
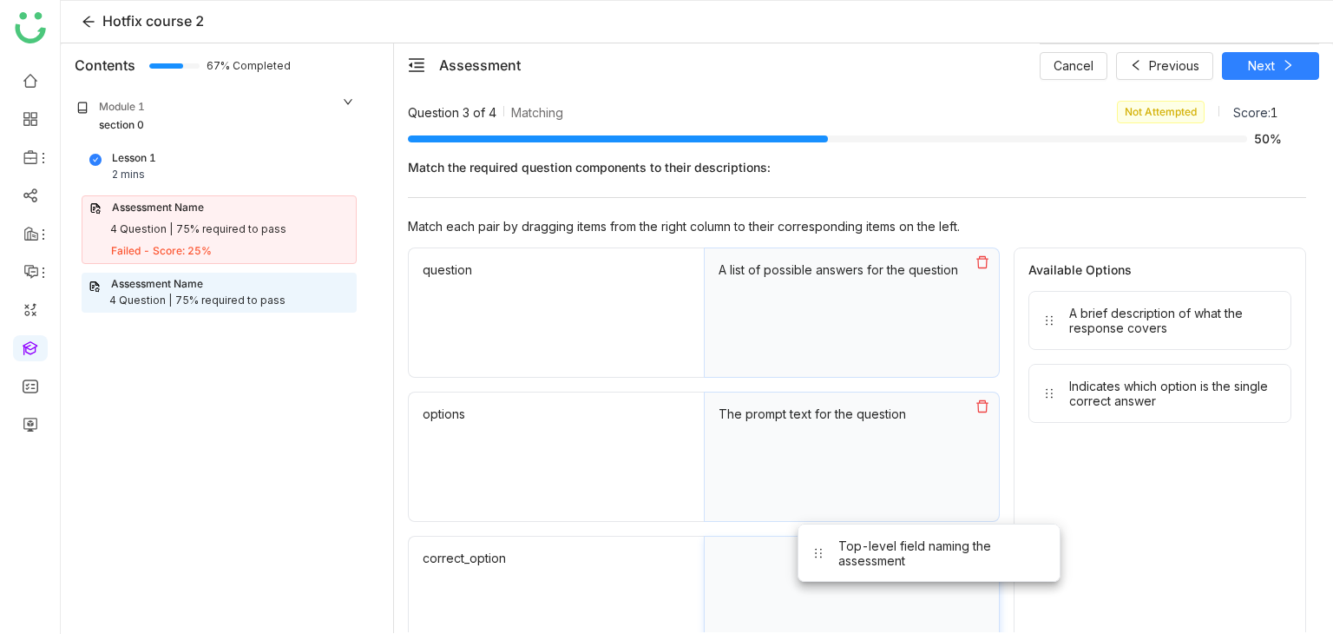
drag, startPoint x: 1105, startPoint y: 338, endPoint x: 874, endPoint y: 572, distance: 329.0
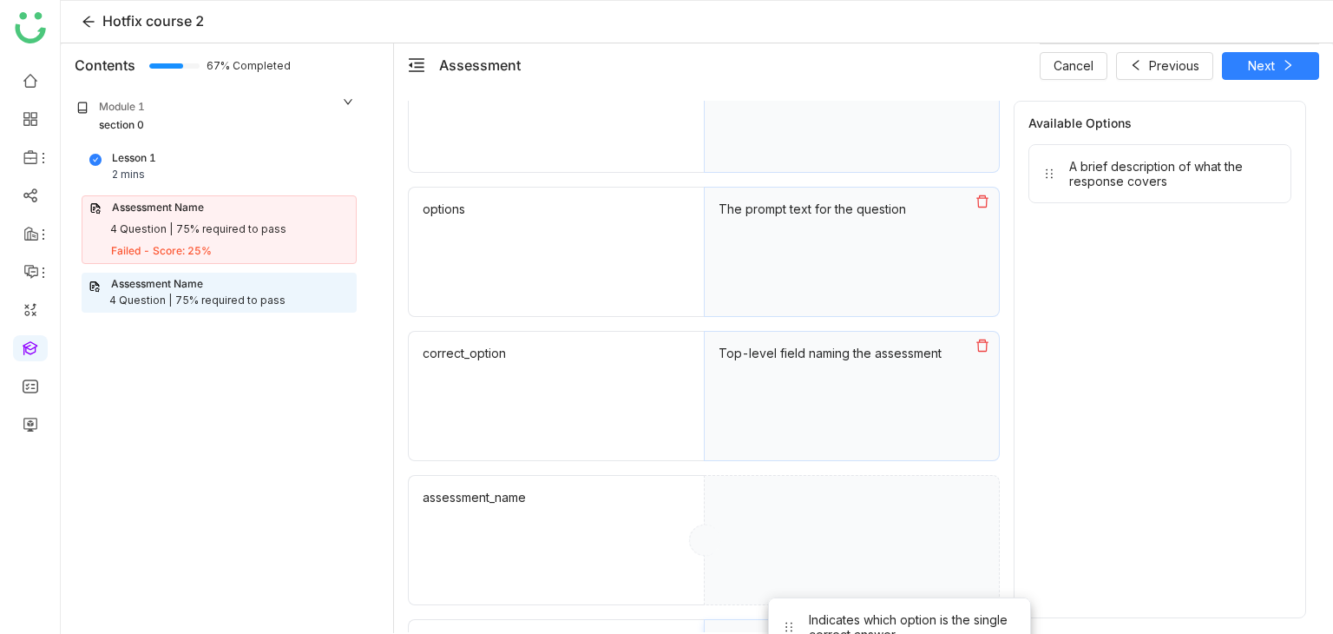
drag, startPoint x: 929, startPoint y: 533, endPoint x: 866, endPoint y: 640, distance: 124.2
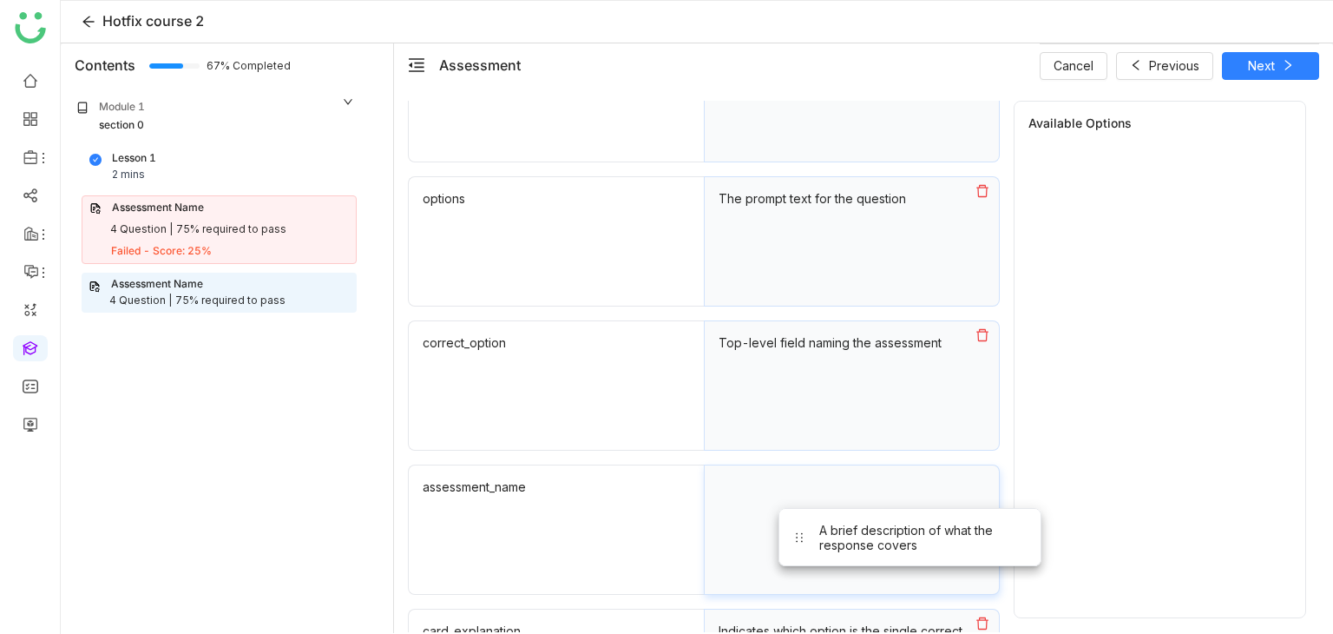
drag, startPoint x: 1108, startPoint y: 178, endPoint x: 858, endPoint y: 543, distance: 442.1
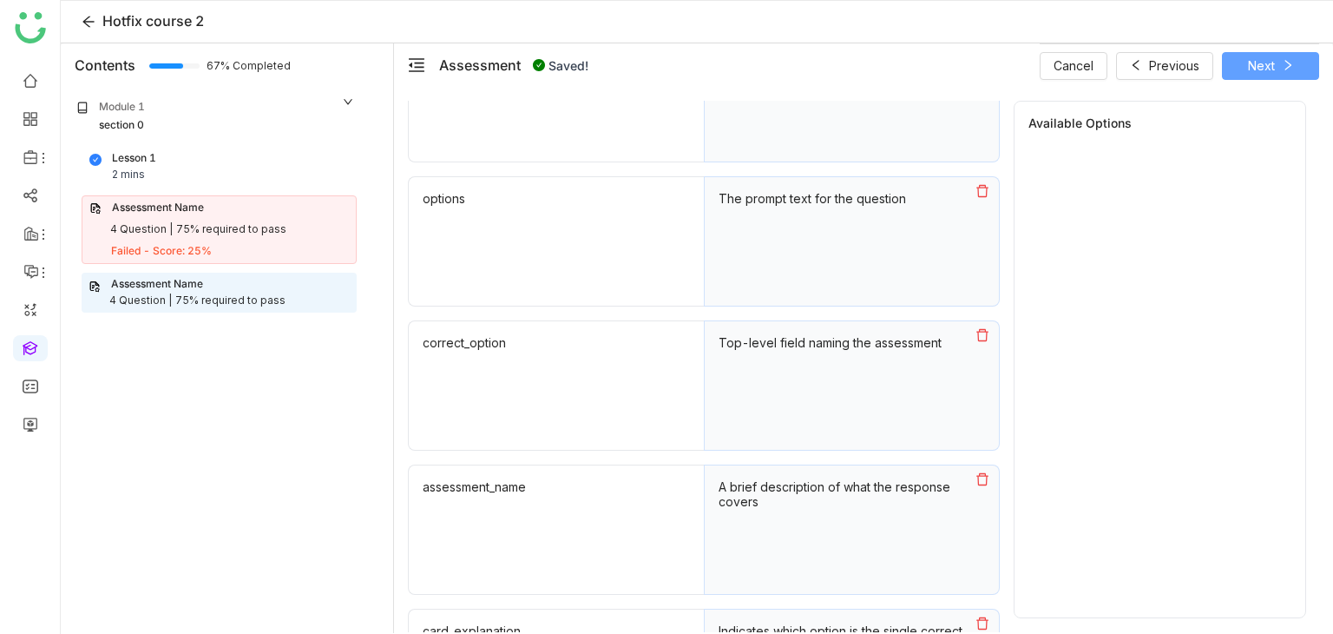
click at [1278, 56] on button "Next" at bounding box center [1270, 66] width 97 height 28
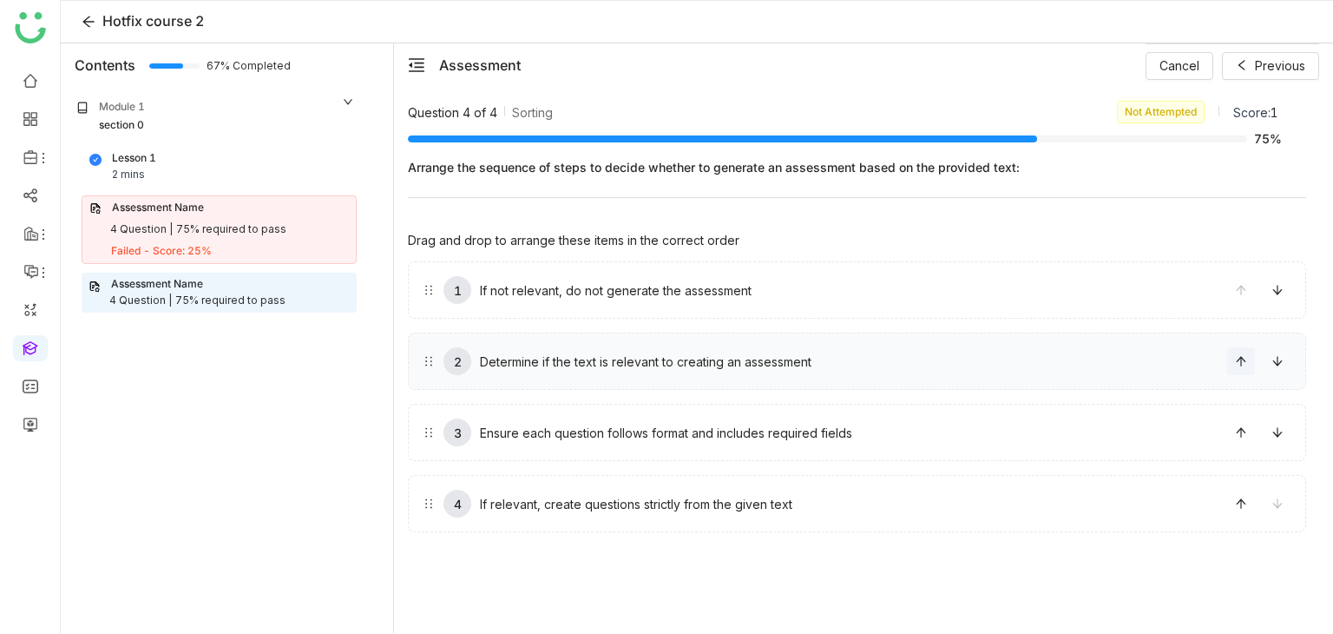
click at [1241, 362] on icon at bounding box center [1241, 361] width 10 height 10
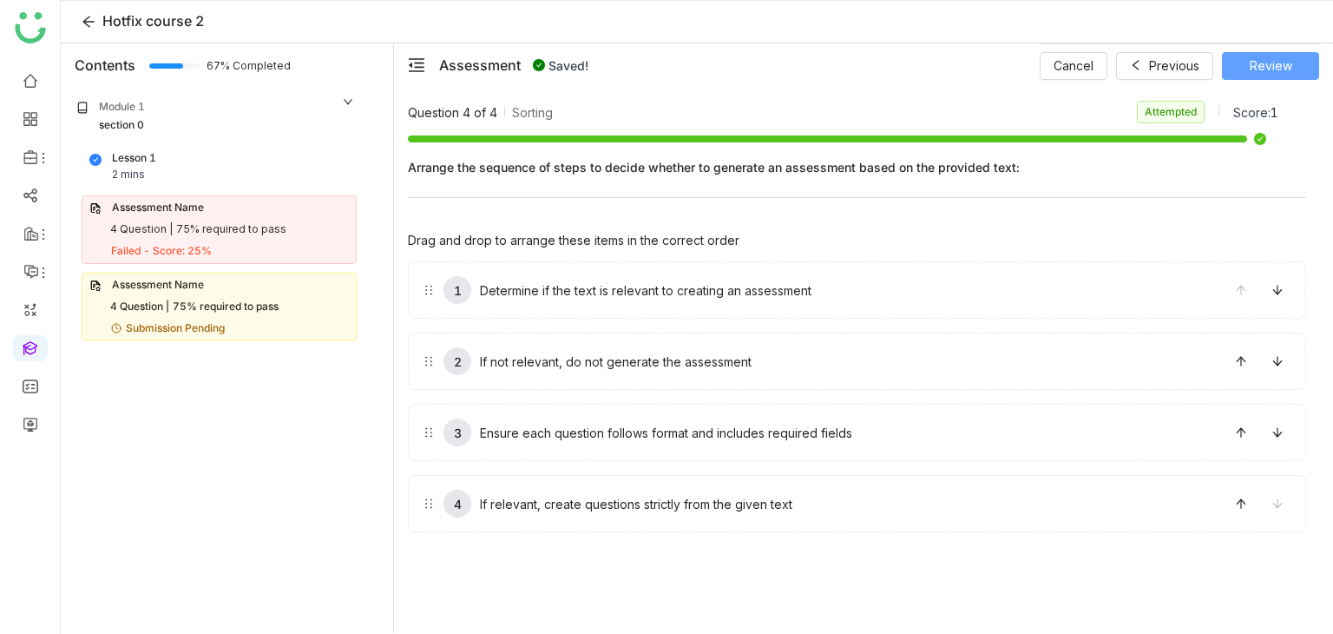
click at [1274, 70] on span "Review" at bounding box center [1271, 65] width 43 height 19
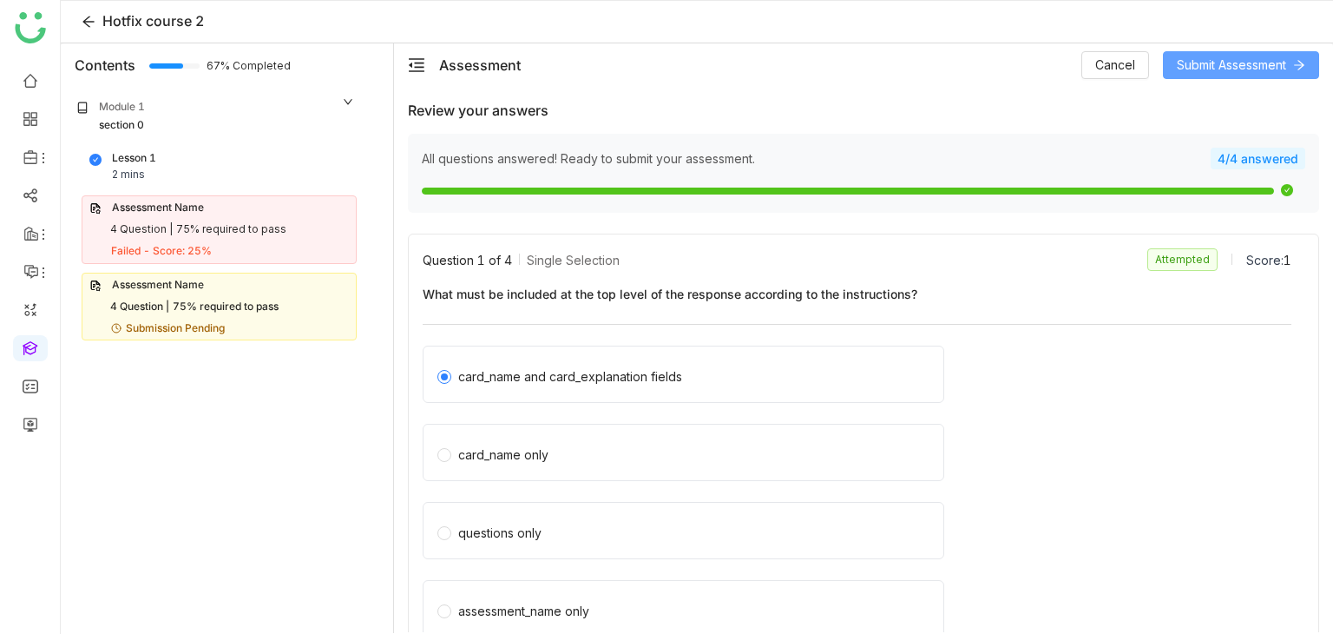
click at [1253, 64] on span "Submit Assessment" at bounding box center [1231, 65] width 109 height 19
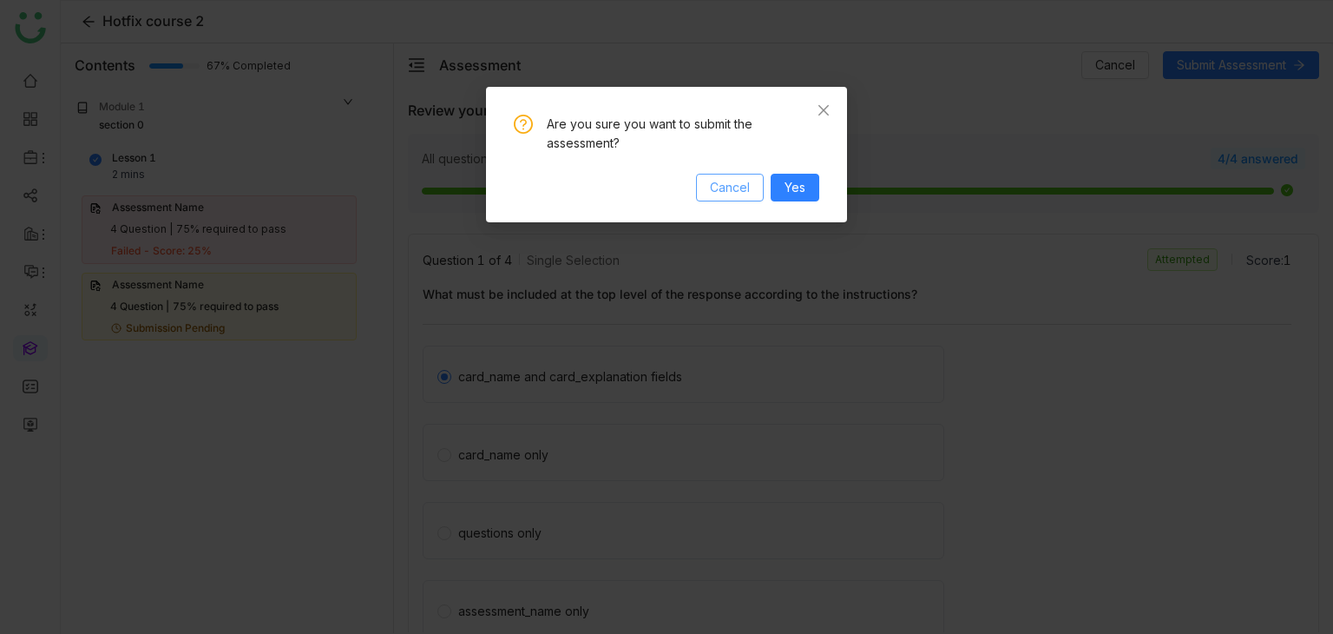
click at [743, 188] on span "Cancel" at bounding box center [730, 187] width 40 height 19
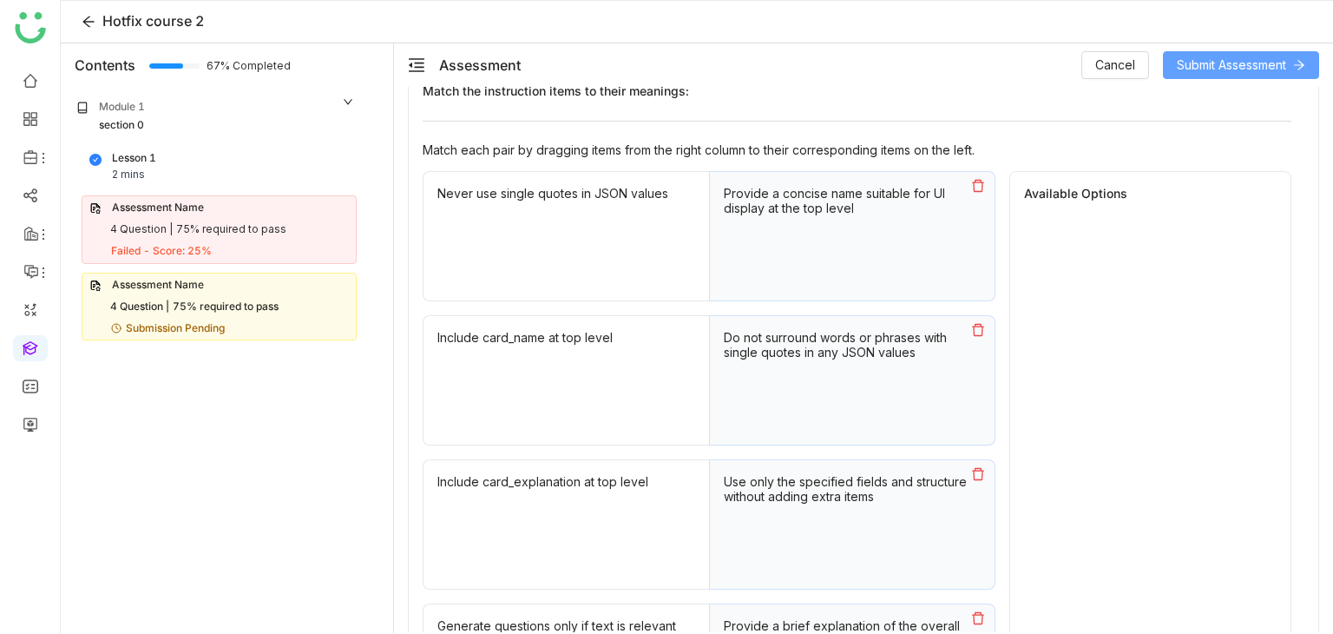
scroll to position [608, 0]
